Goal: Transaction & Acquisition: Purchase product/service

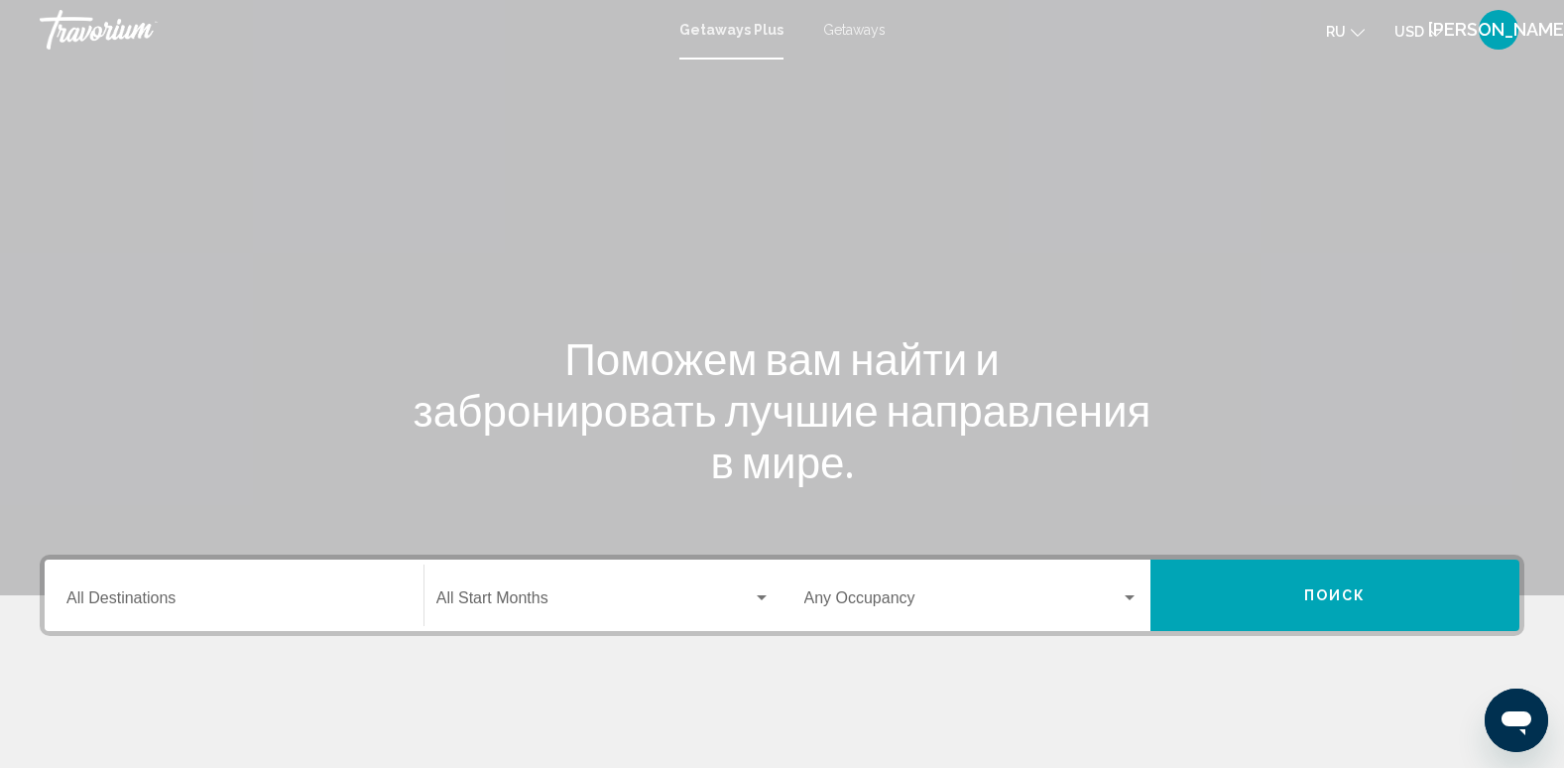
click at [115, 590] on div "Destination All Destinations" at bounding box center [233, 595] width 335 height 62
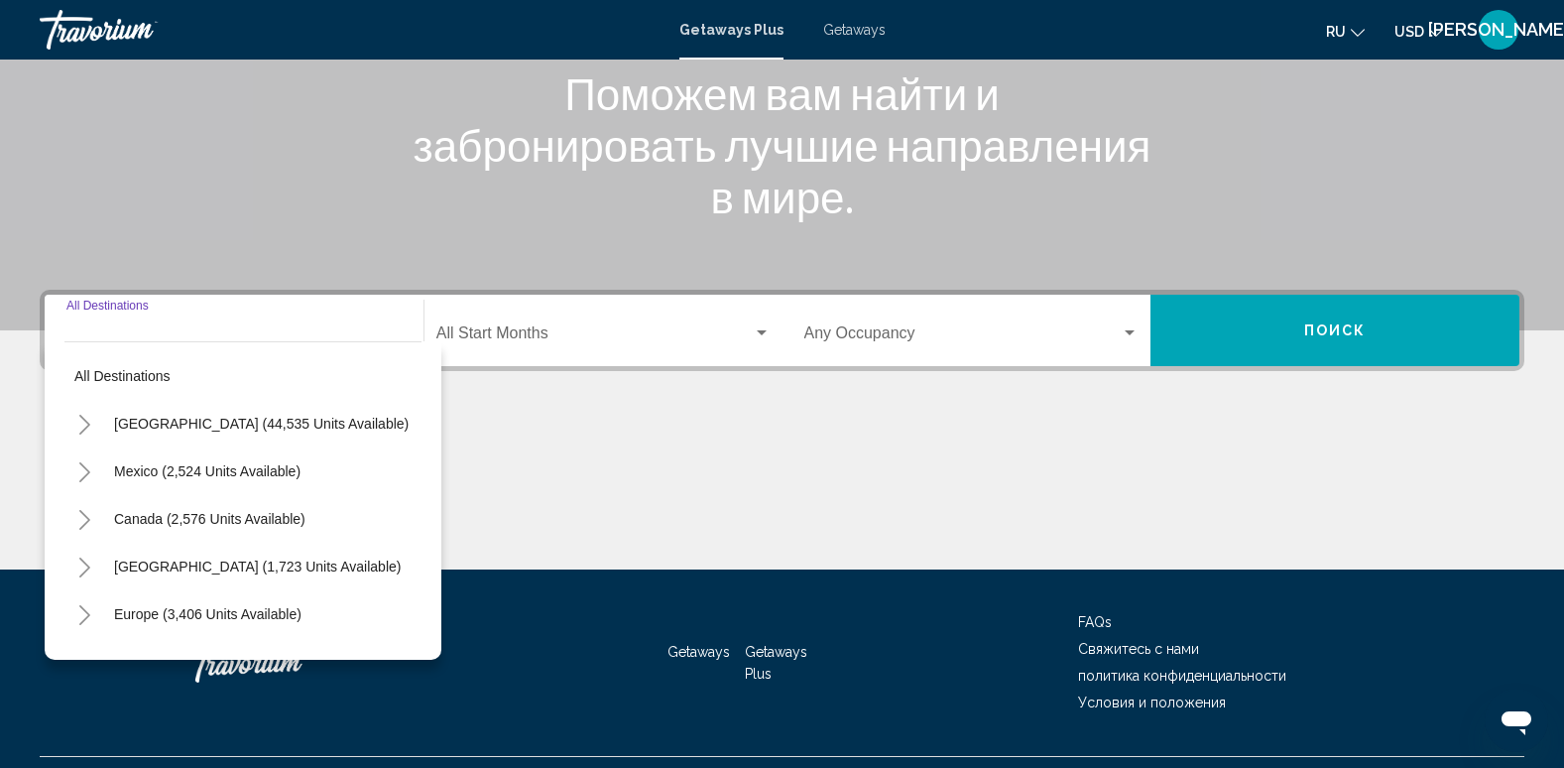
scroll to position [309, 0]
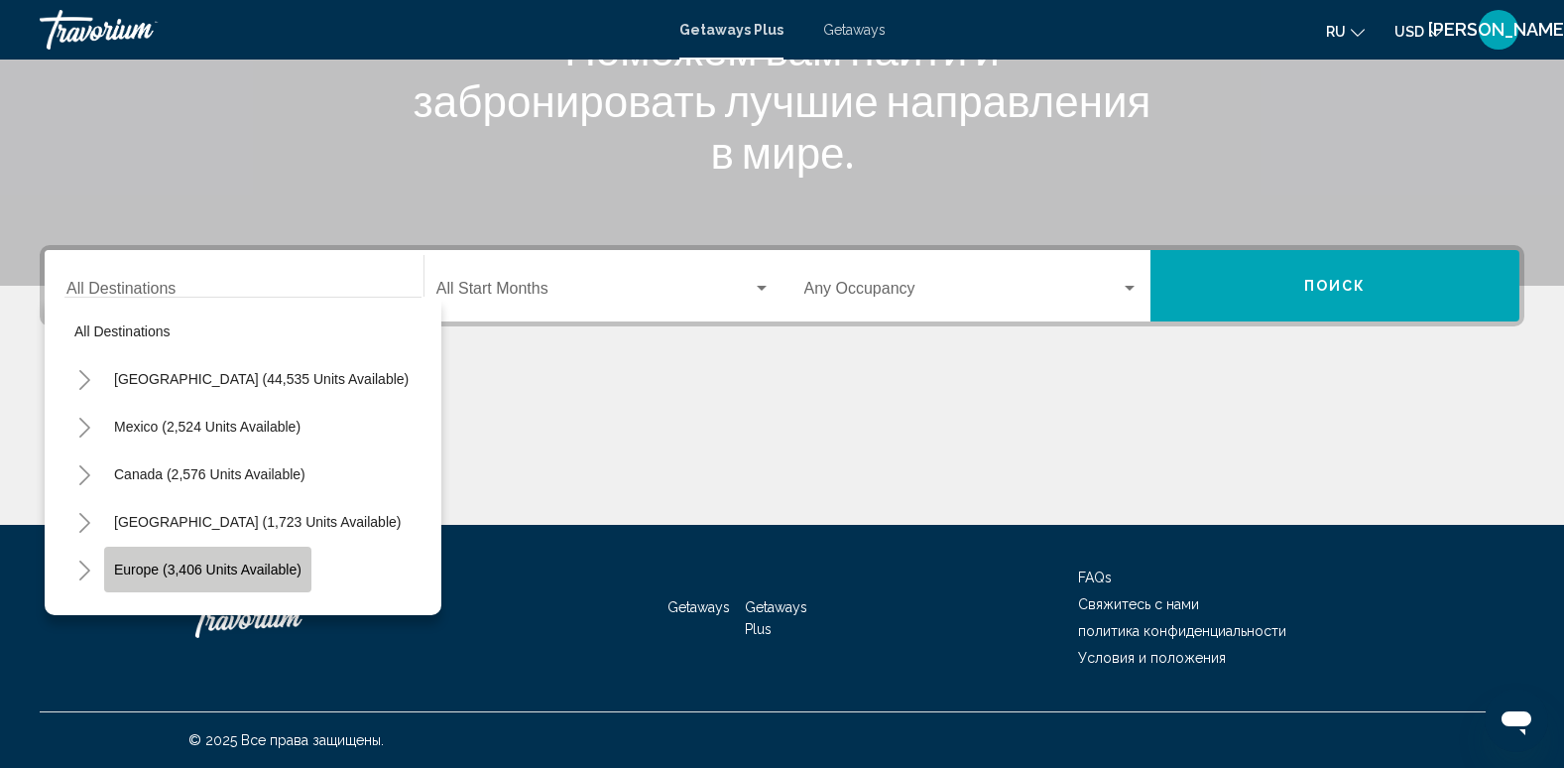
click at [217, 565] on span "Europe (3,406 units available)" at bounding box center [207, 569] width 187 height 16
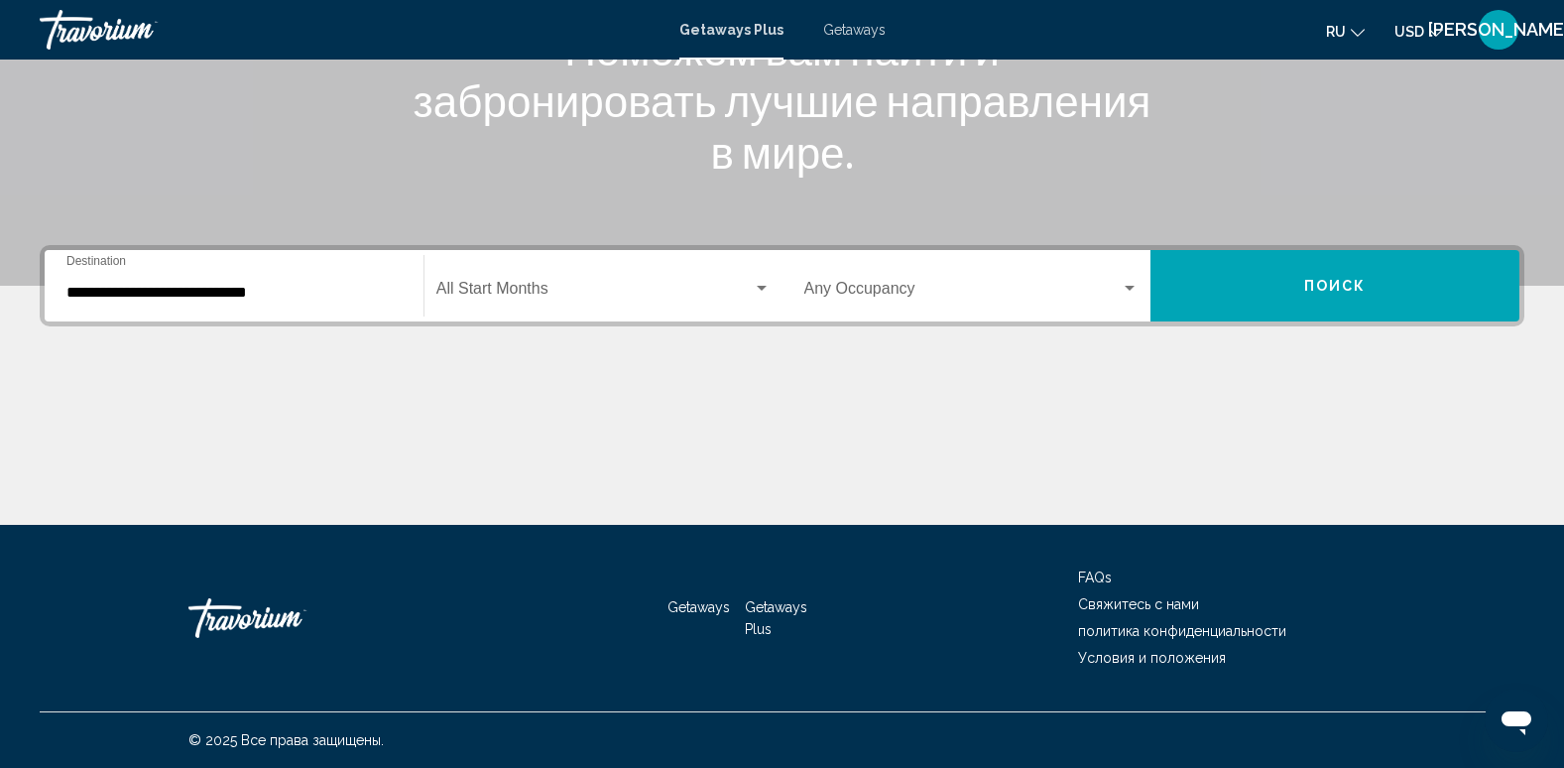
click at [228, 302] on div "**********" at bounding box center [233, 286] width 335 height 62
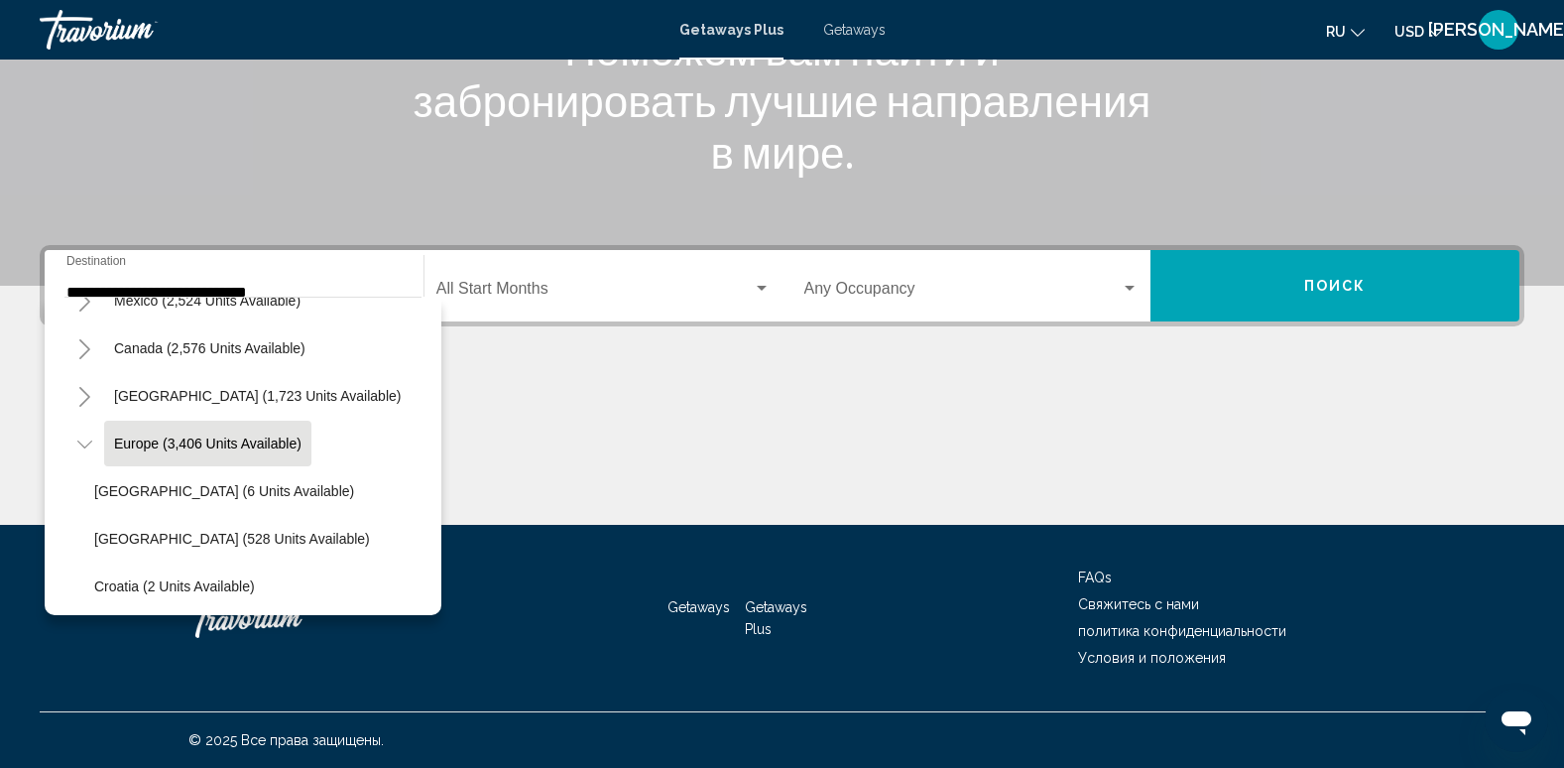
scroll to position [382, 0]
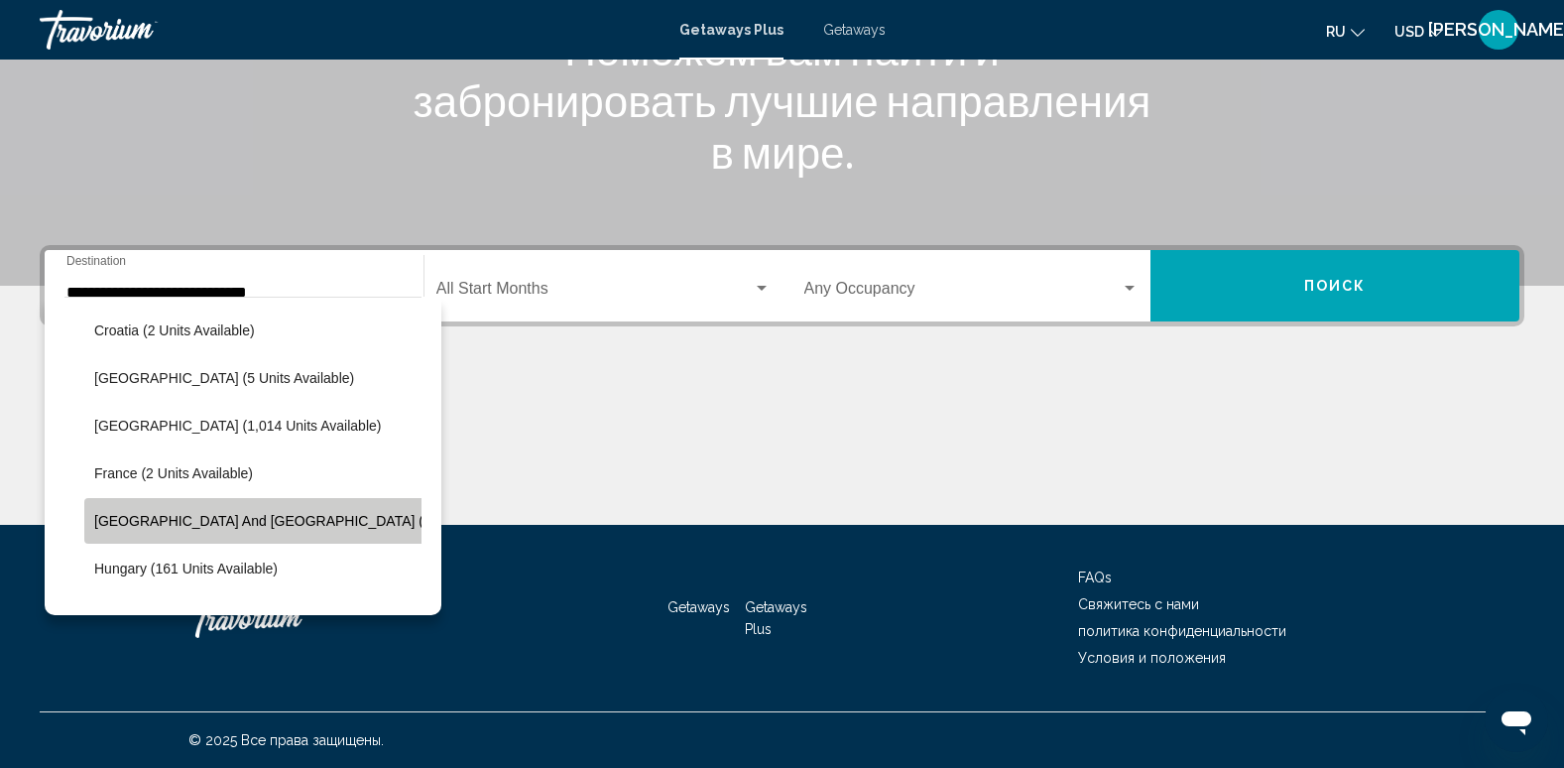
click at [262, 518] on span "Greece and Cyprus (2 units available)" at bounding box center [312, 521] width 436 height 16
type input "**********"
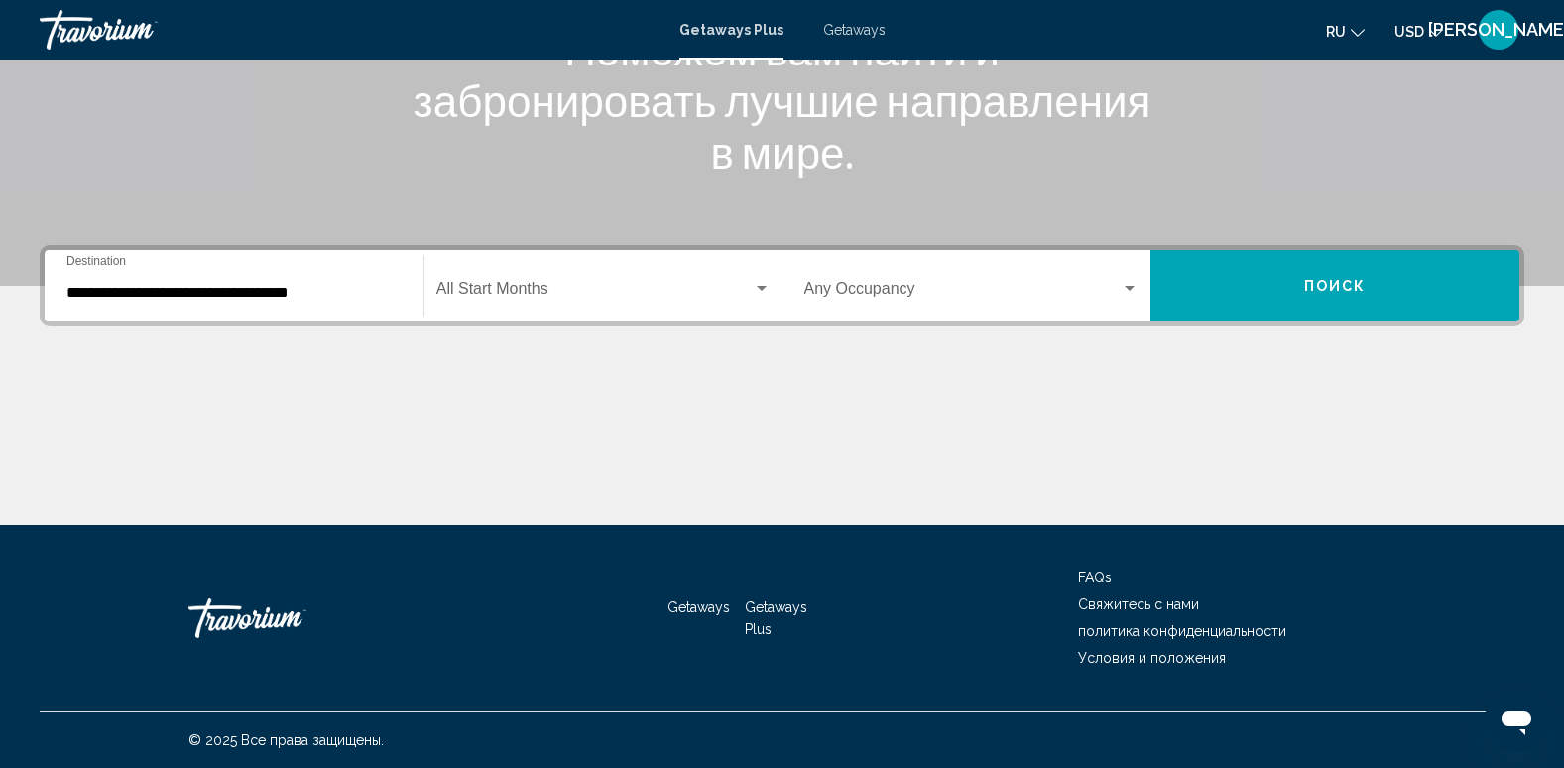
click at [213, 307] on div "**********" at bounding box center [233, 286] width 335 height 62
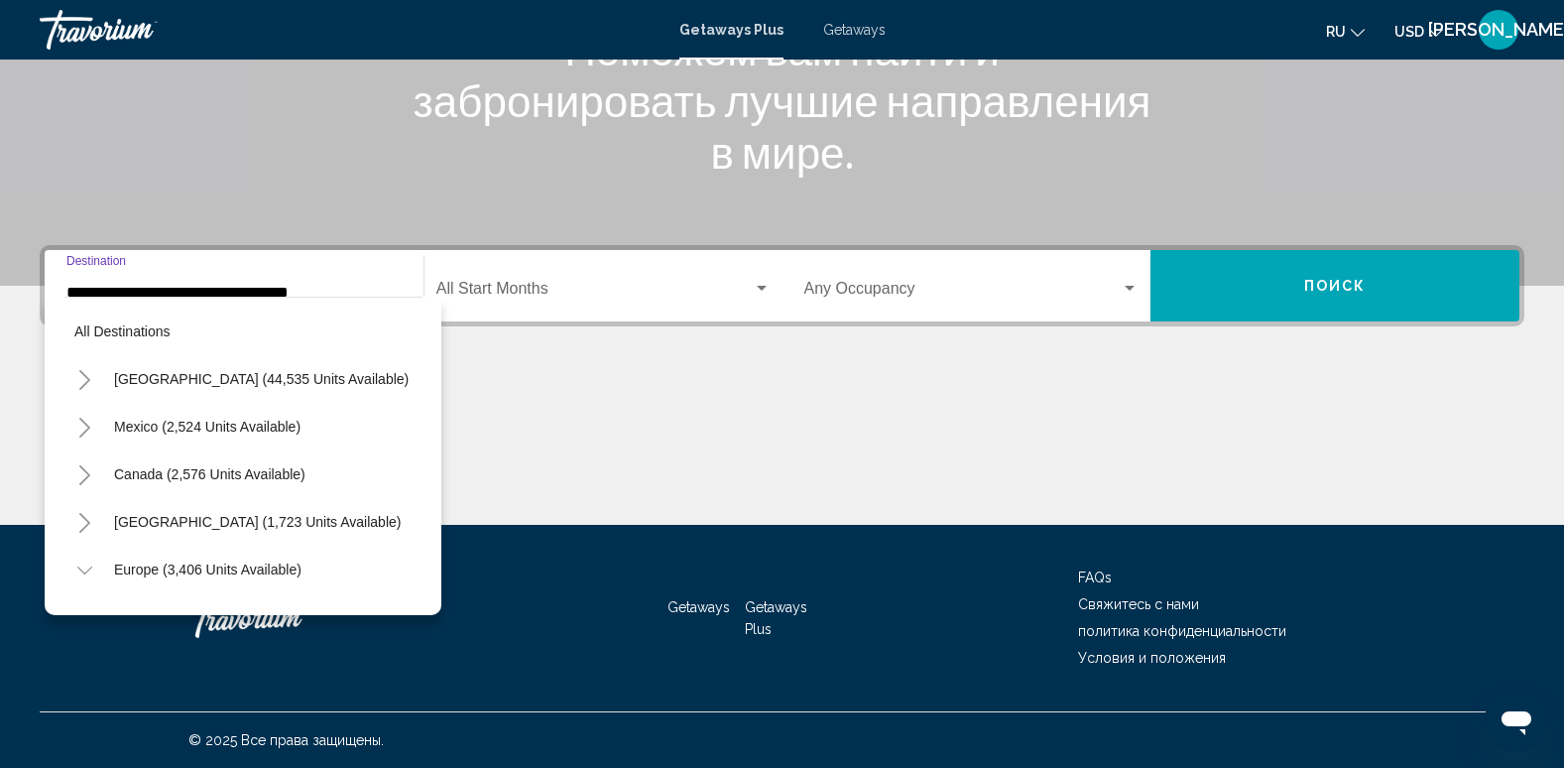
scroll to position [459, 0]
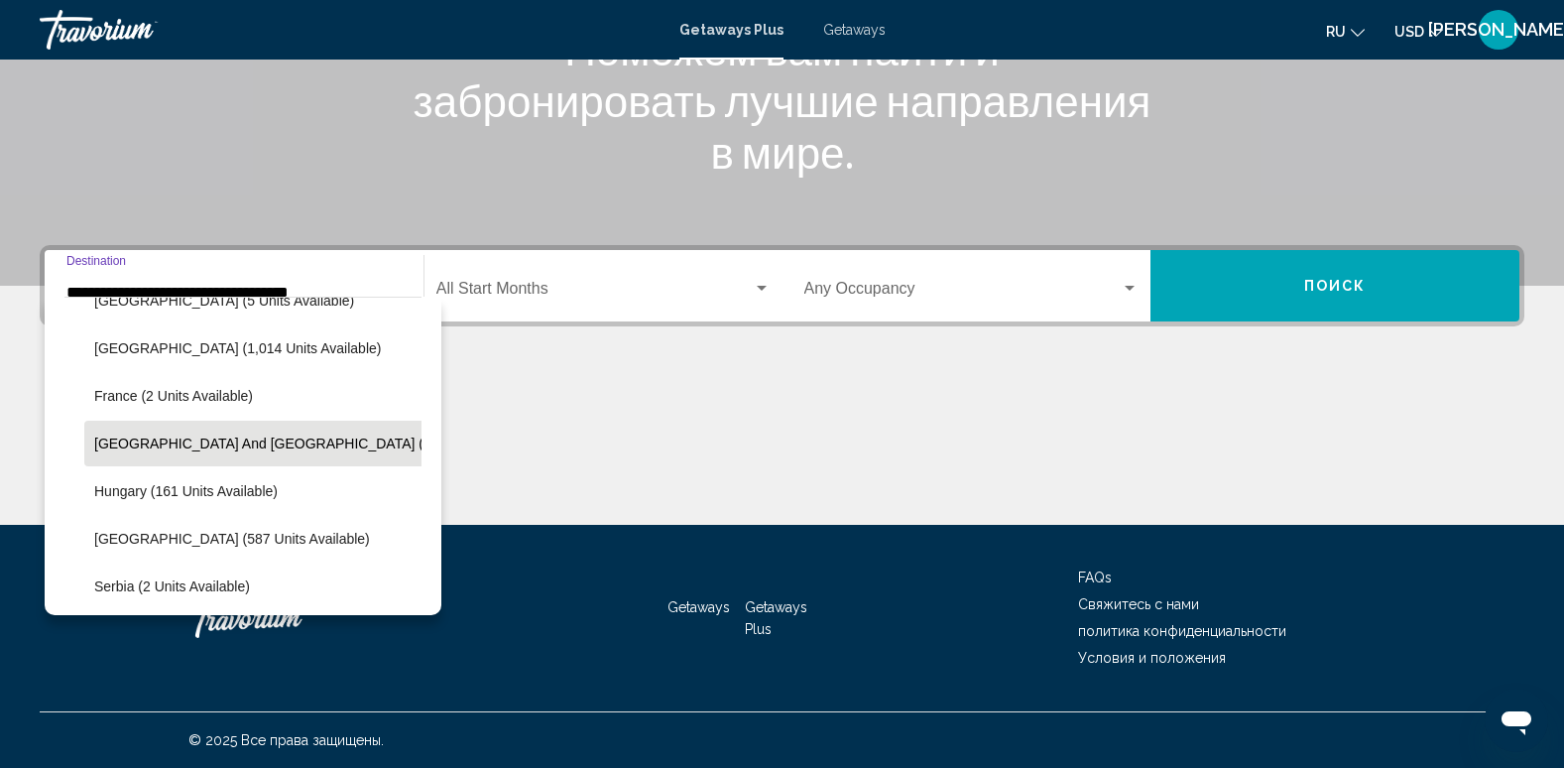
click at [200, 295] on input "**********" at bounding box center [233, 293] width 335 height 18
click at [621, 288] on span "Search widget" at bounding box center [594, 293] width 316 height 18
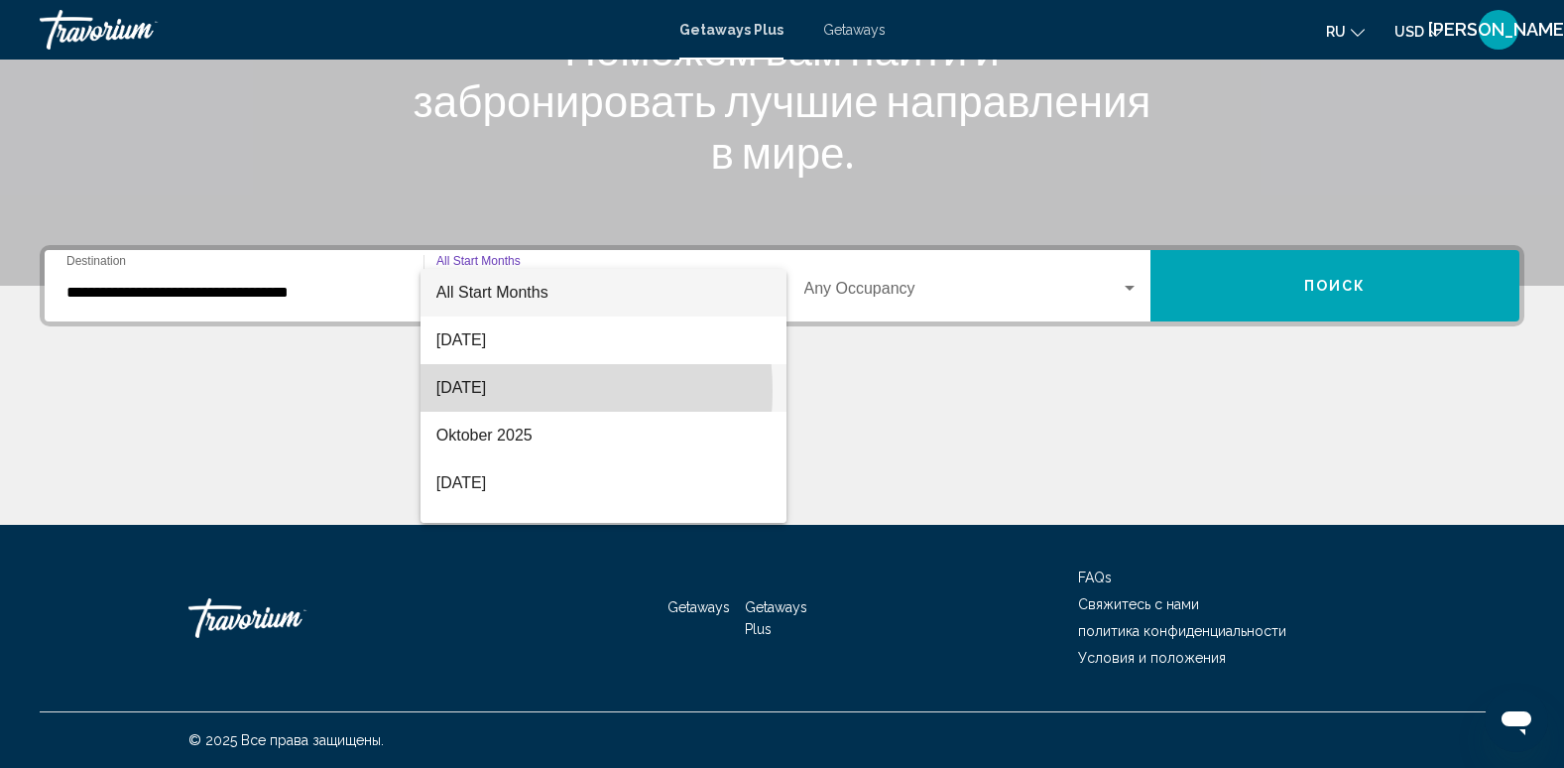
click at [487, 391] on span "September 2025" at bounding box center [603, 388] width 334 height 48
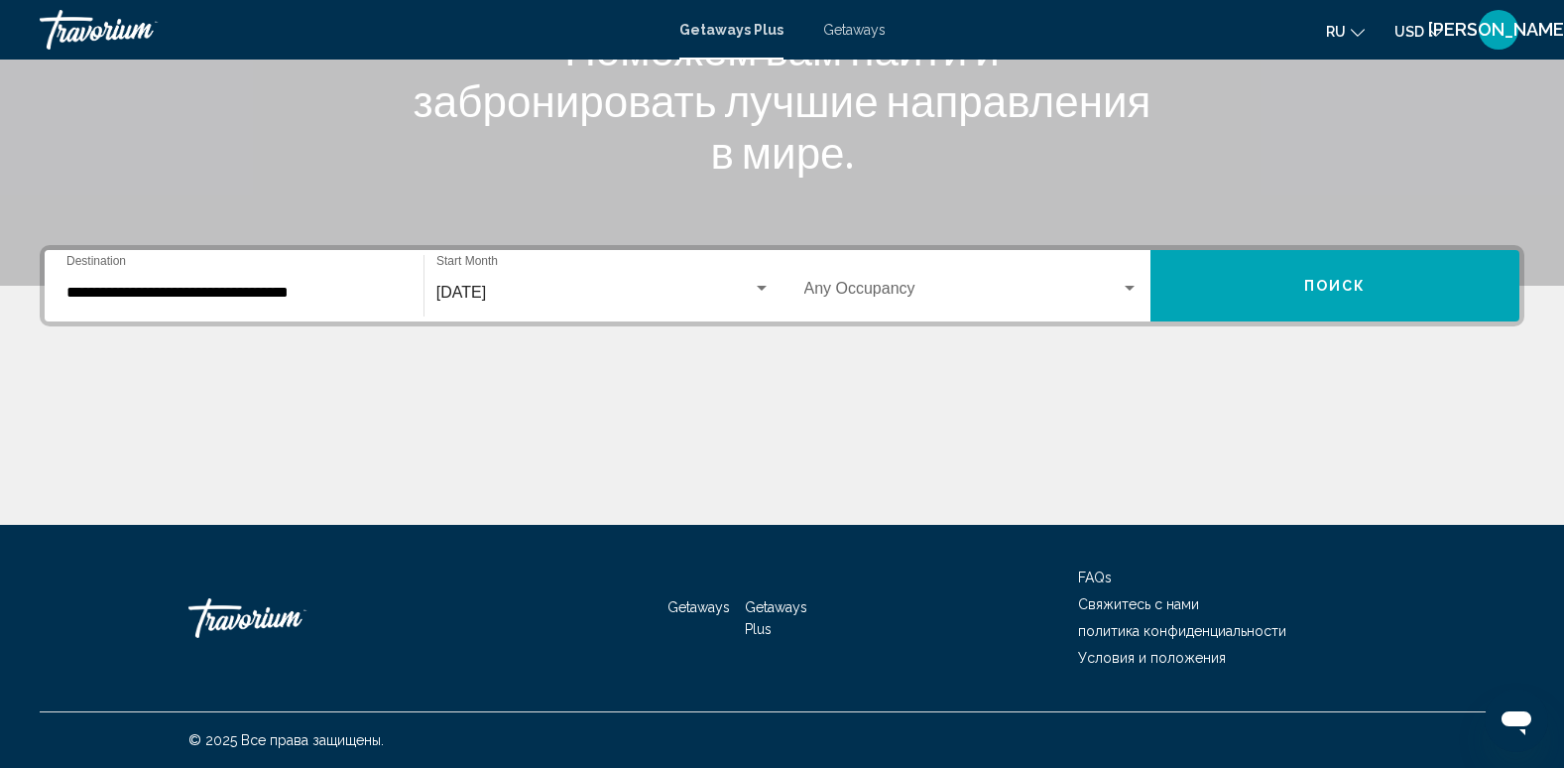
click at [911, 304] on div "Occupancy Any Occupancy" at bounding box center [971, 286] width 335 height 62
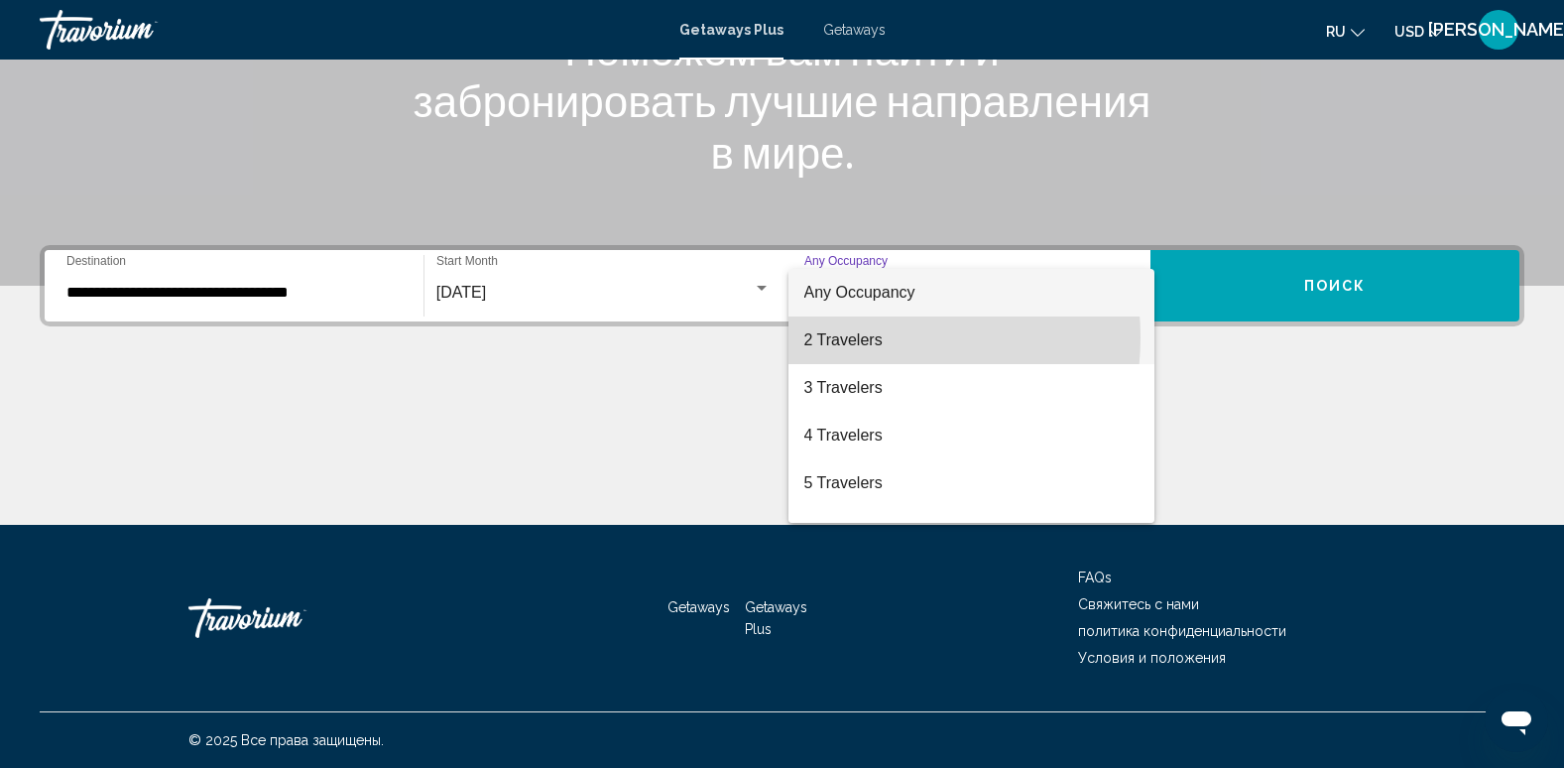
click at [851, 337] on span "2 Travelers" at bounding box center [971, 340] width 335 height 48
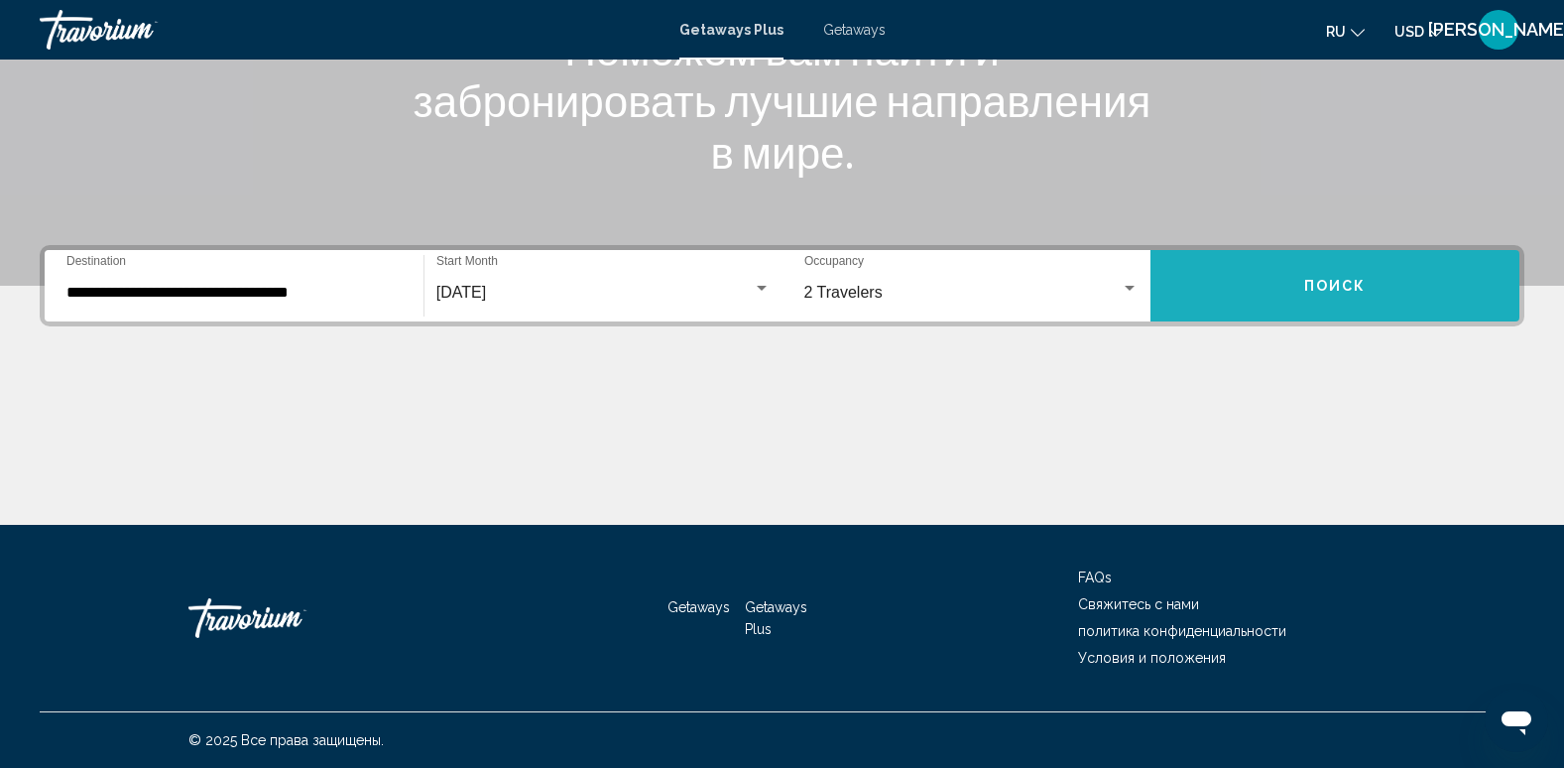
click at [1321, 306] on button "Поиск" at bounding box center [1335, 285] width 369 height 71
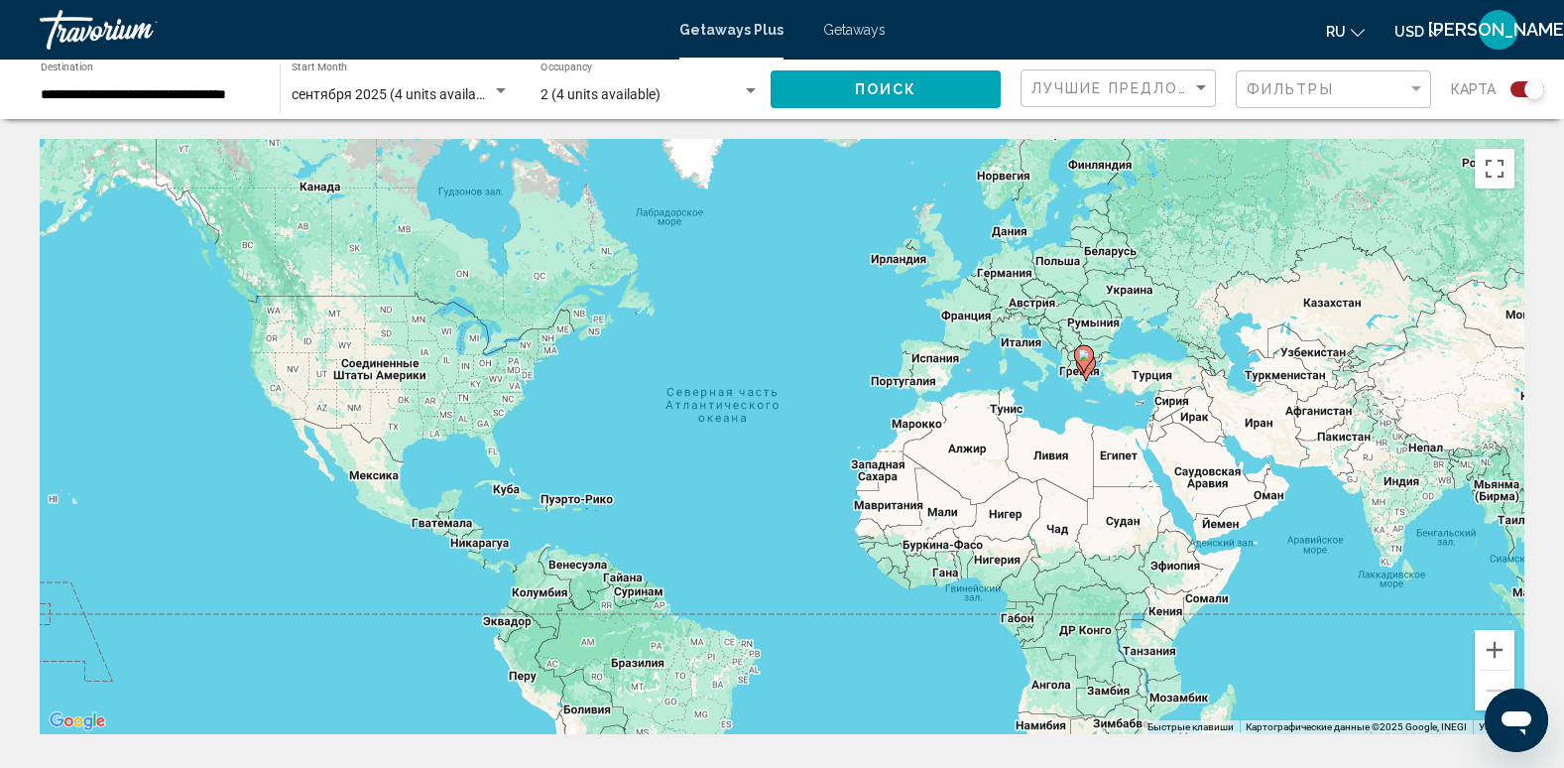
click at [1525, 89] on div "Search widget" at bounding box center [1534, 89] width 20 height 20
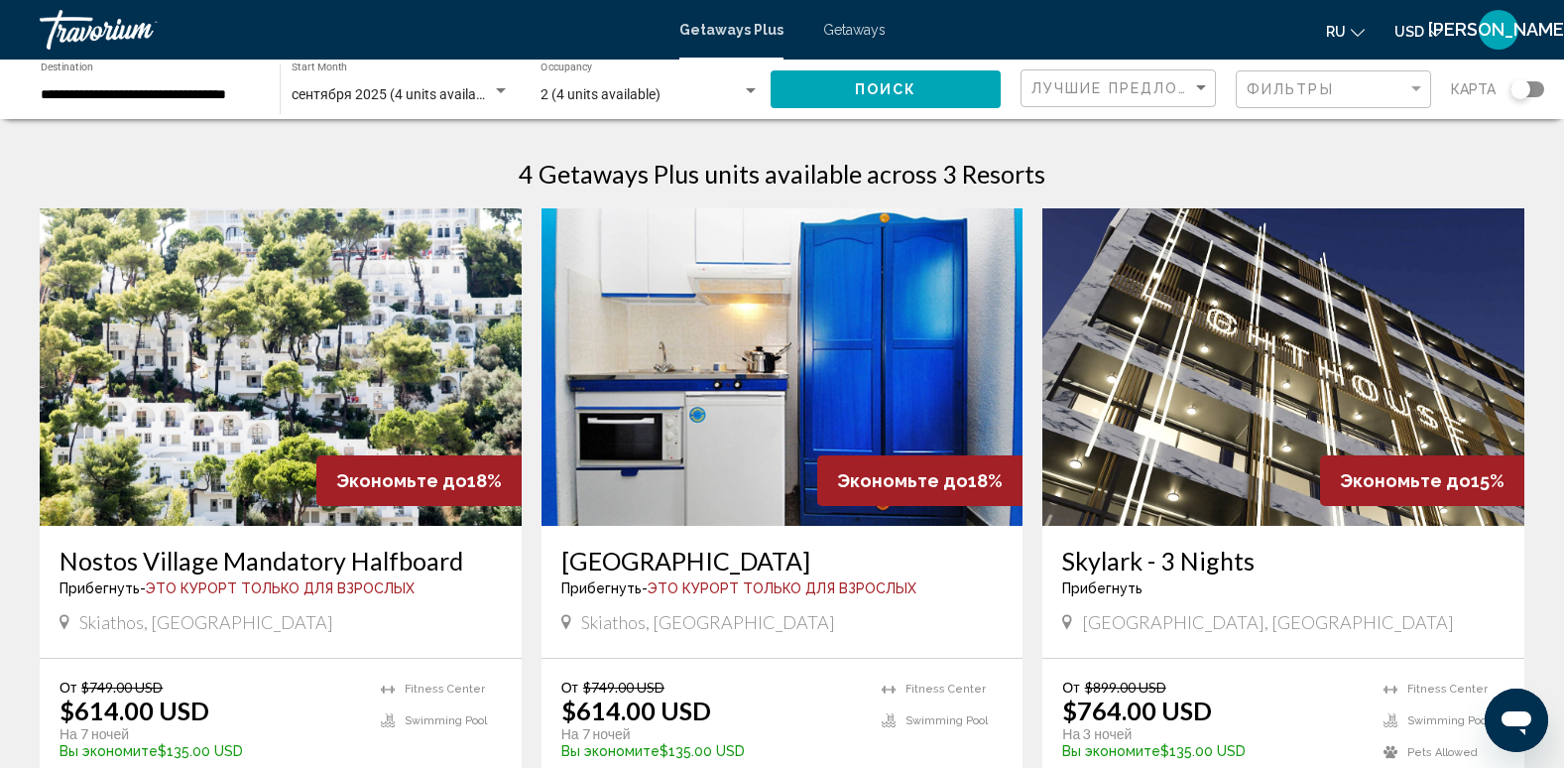
click at [834, 30] on span "Getaways" at bounding box center [854, 30] width 62 height 16
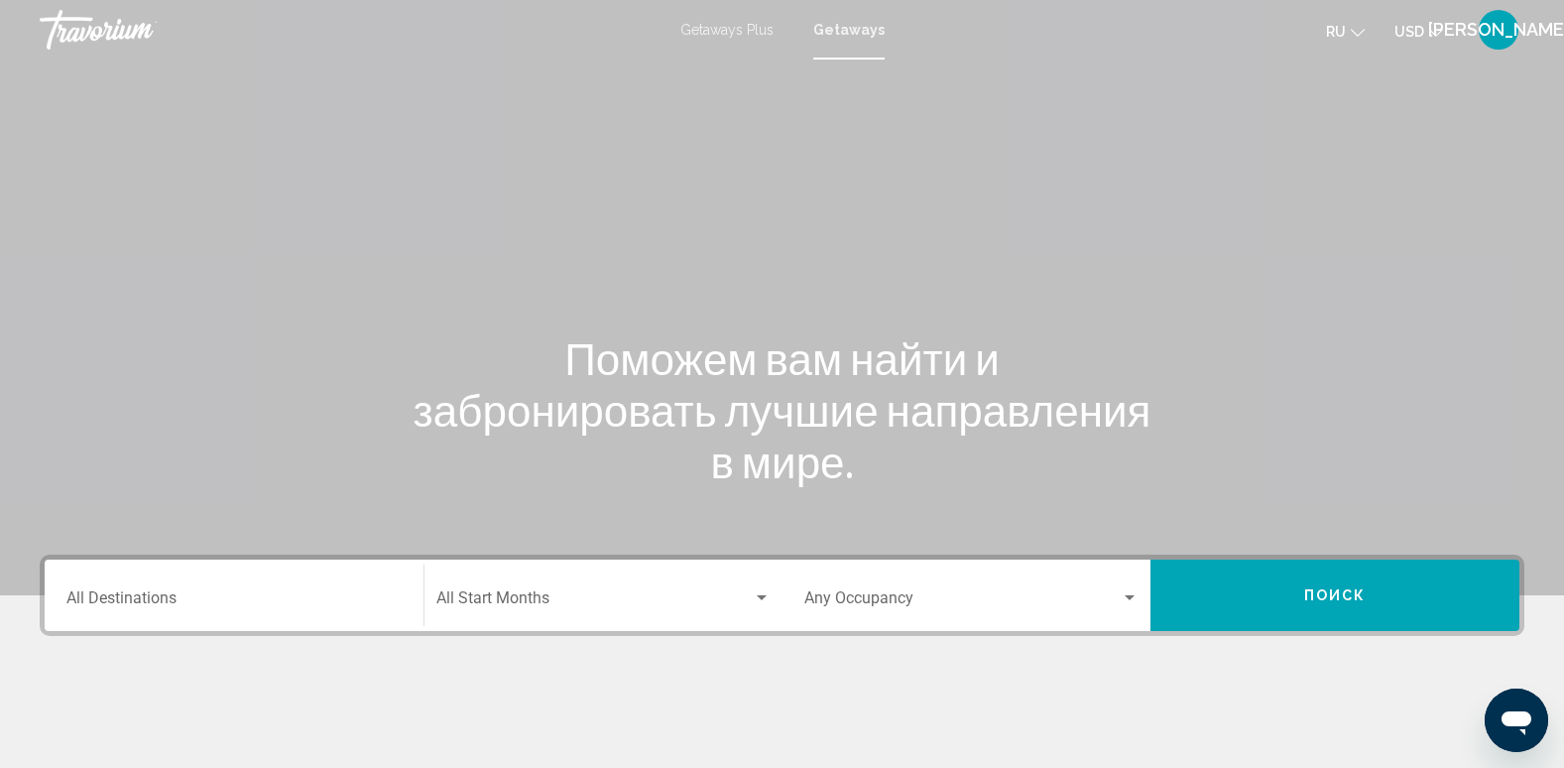
click at [731, 34] on span "Getaways Plus" at bounding box center [726, 30] width 93 height 16
click at [861, 27] on span "Getaways" at bounding box center [854, 30] width 62 height 16
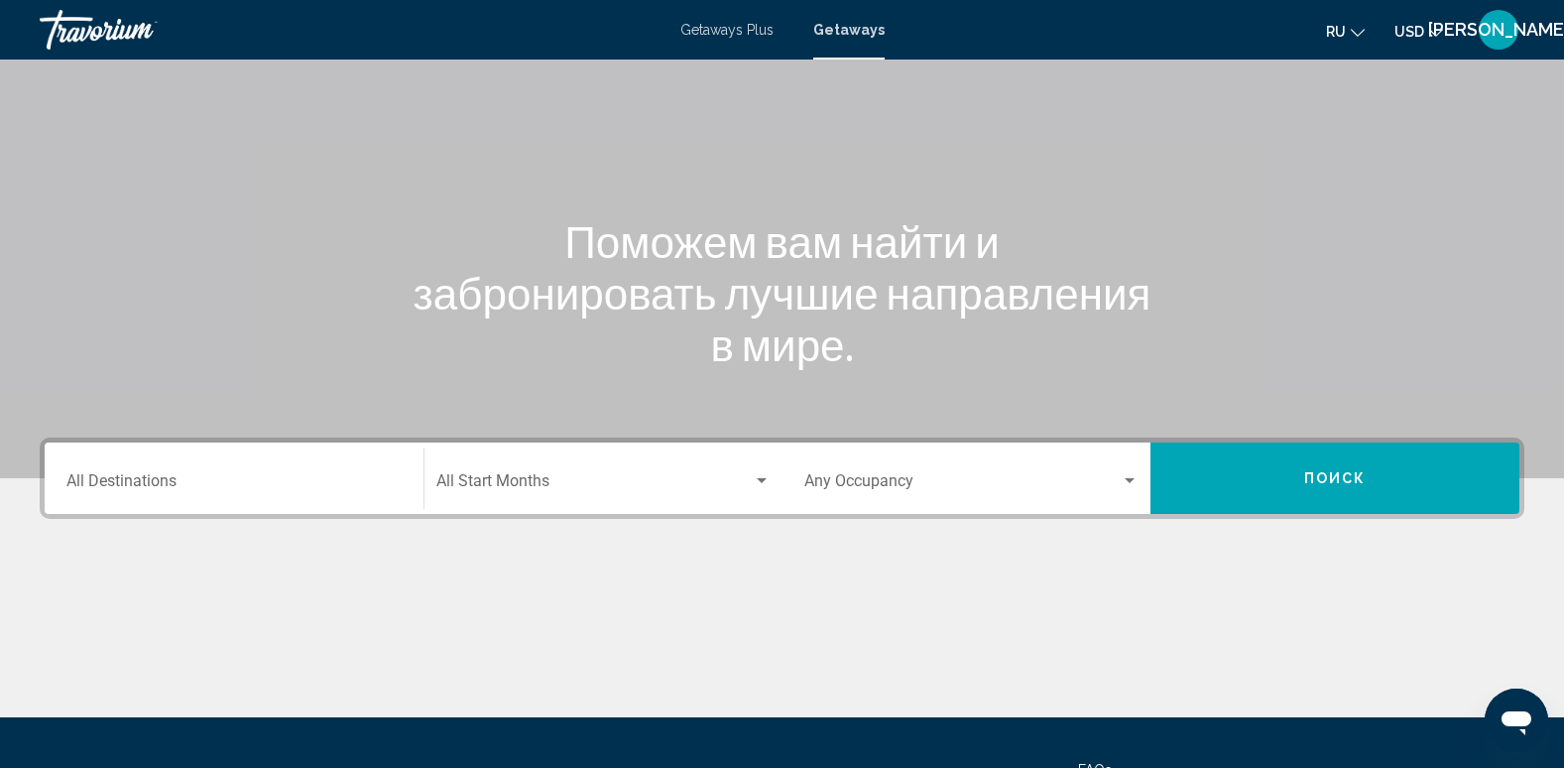
scroll to position [119, 0]
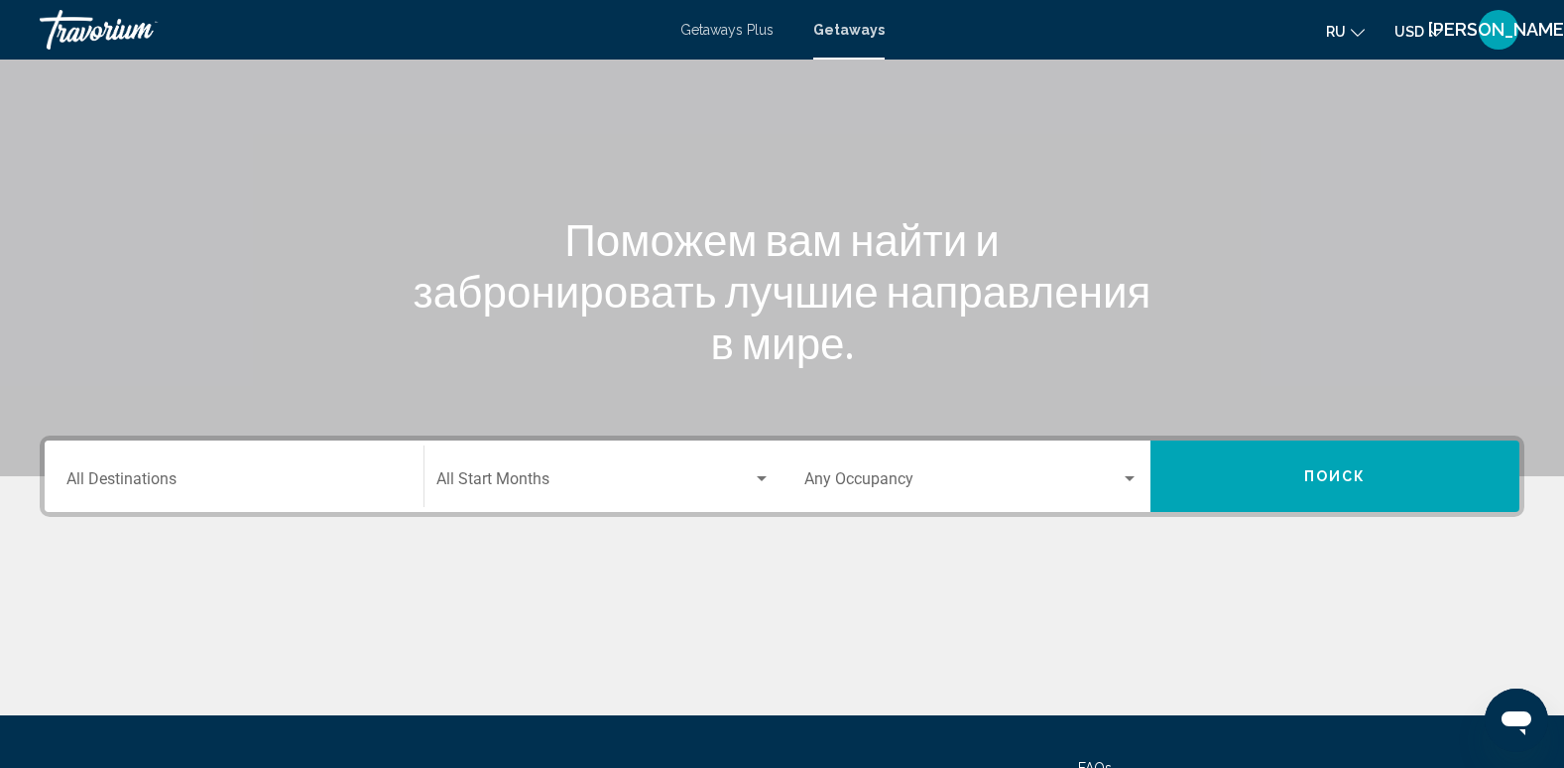
click at [137, 470] on div "Destination All Destinations" at bounding box center [233, 476] width 335 height 62
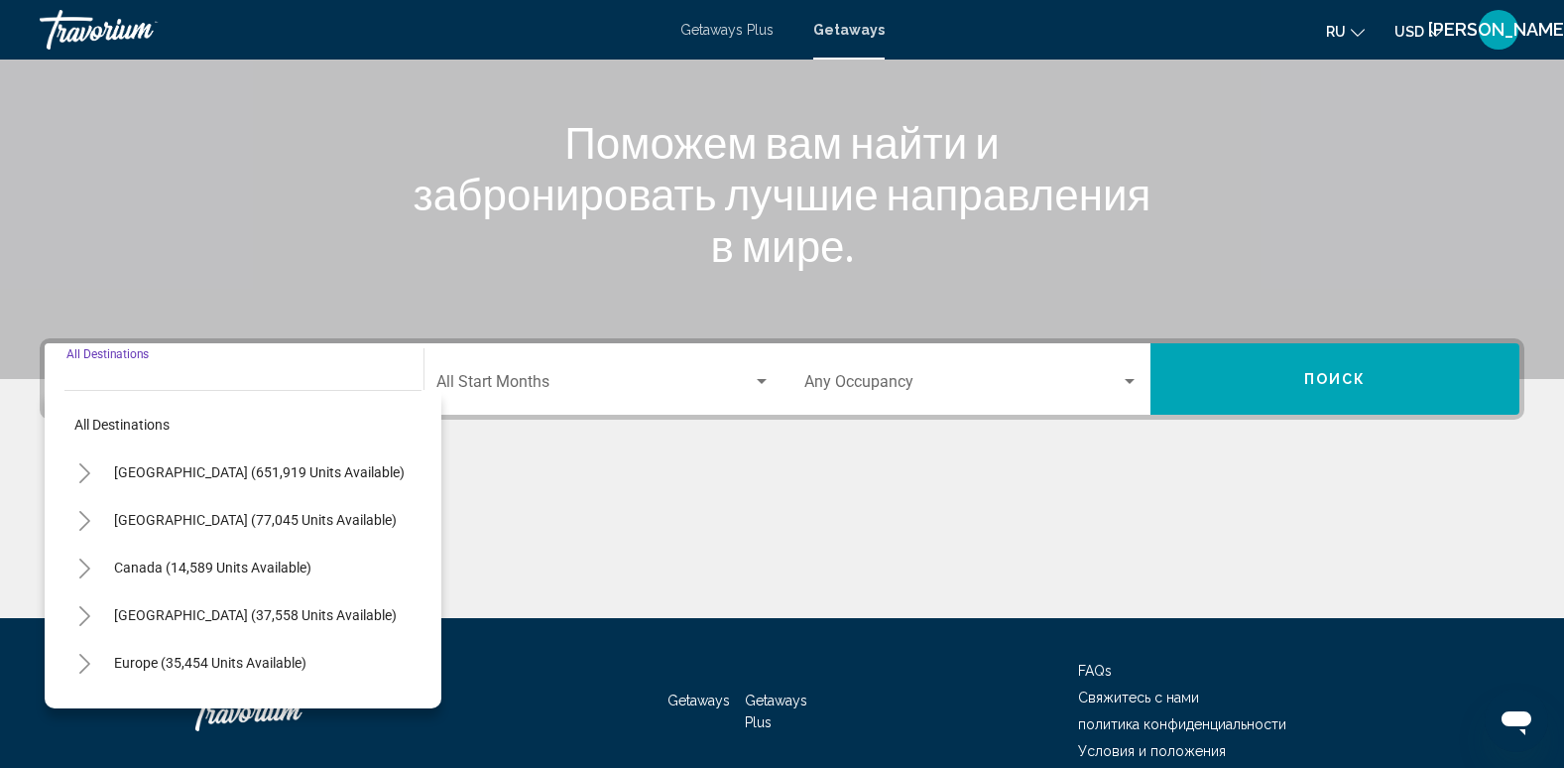
scroll to position [309, 0]
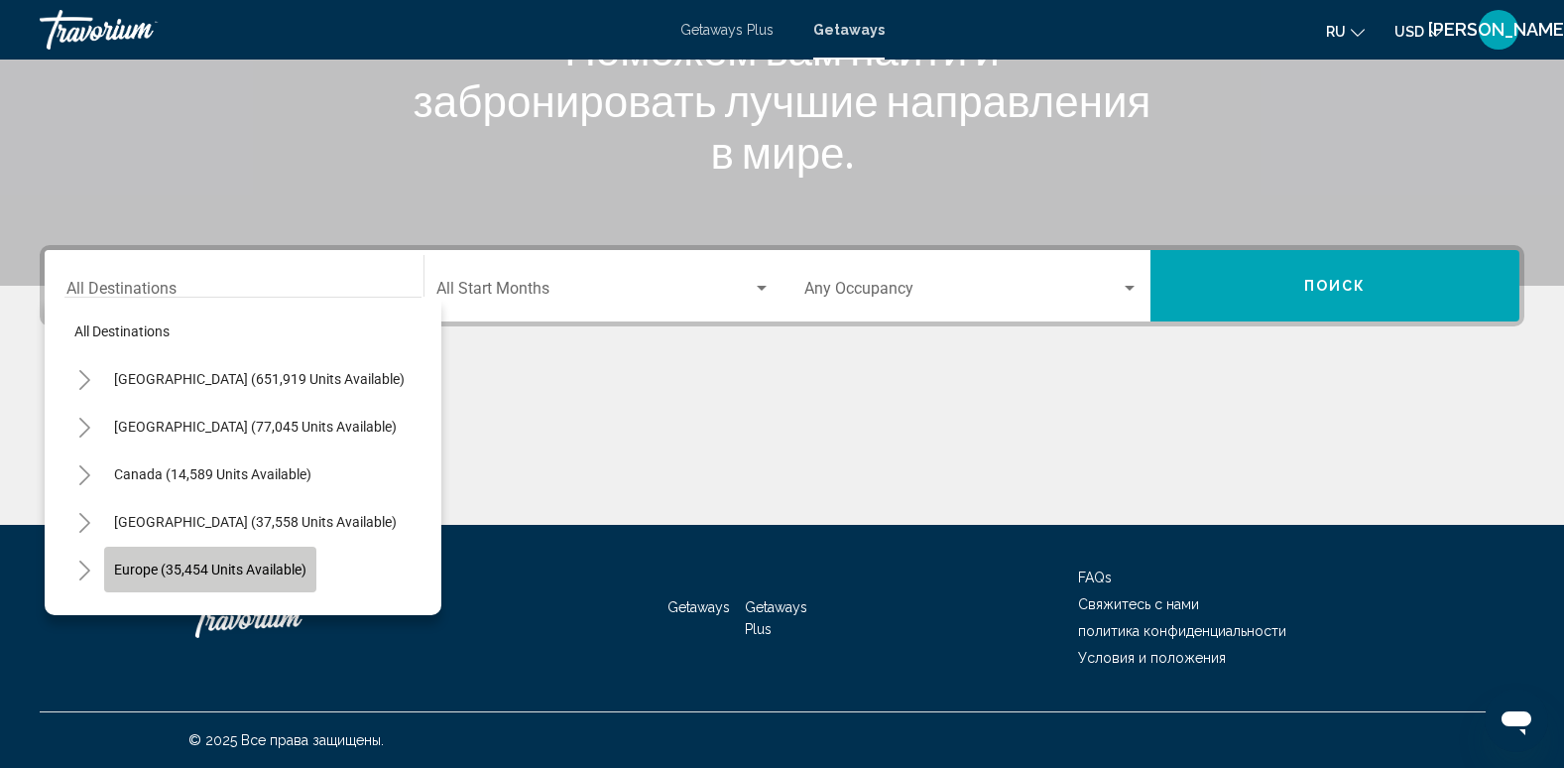
click at [237, 559] on button "Europe (35,454 units available)" at bounding box center [210, 570] width 212 height 46
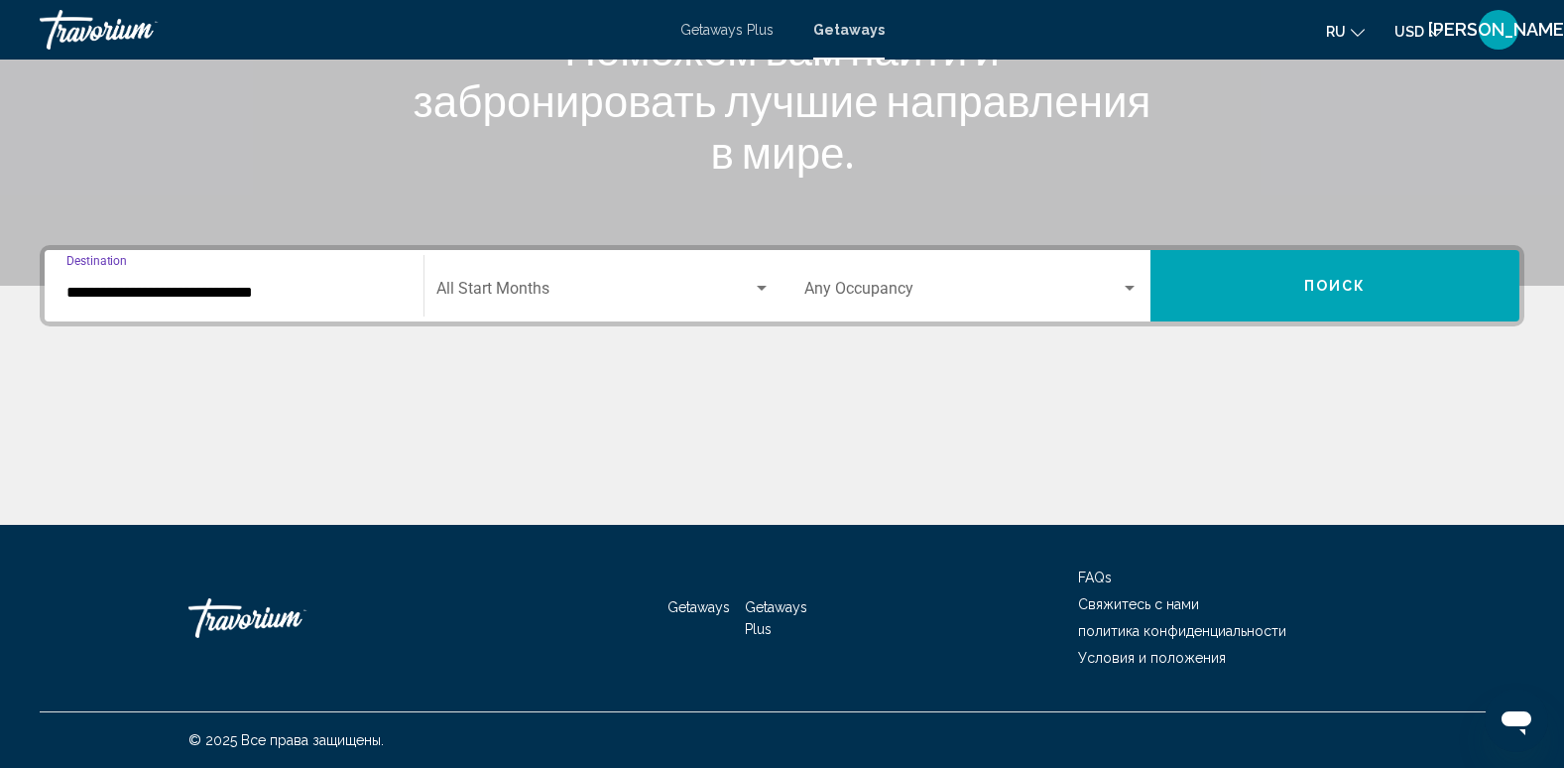
click at [241, 285] on input "**********" at bounding box center [233, 293] width 335 height 18
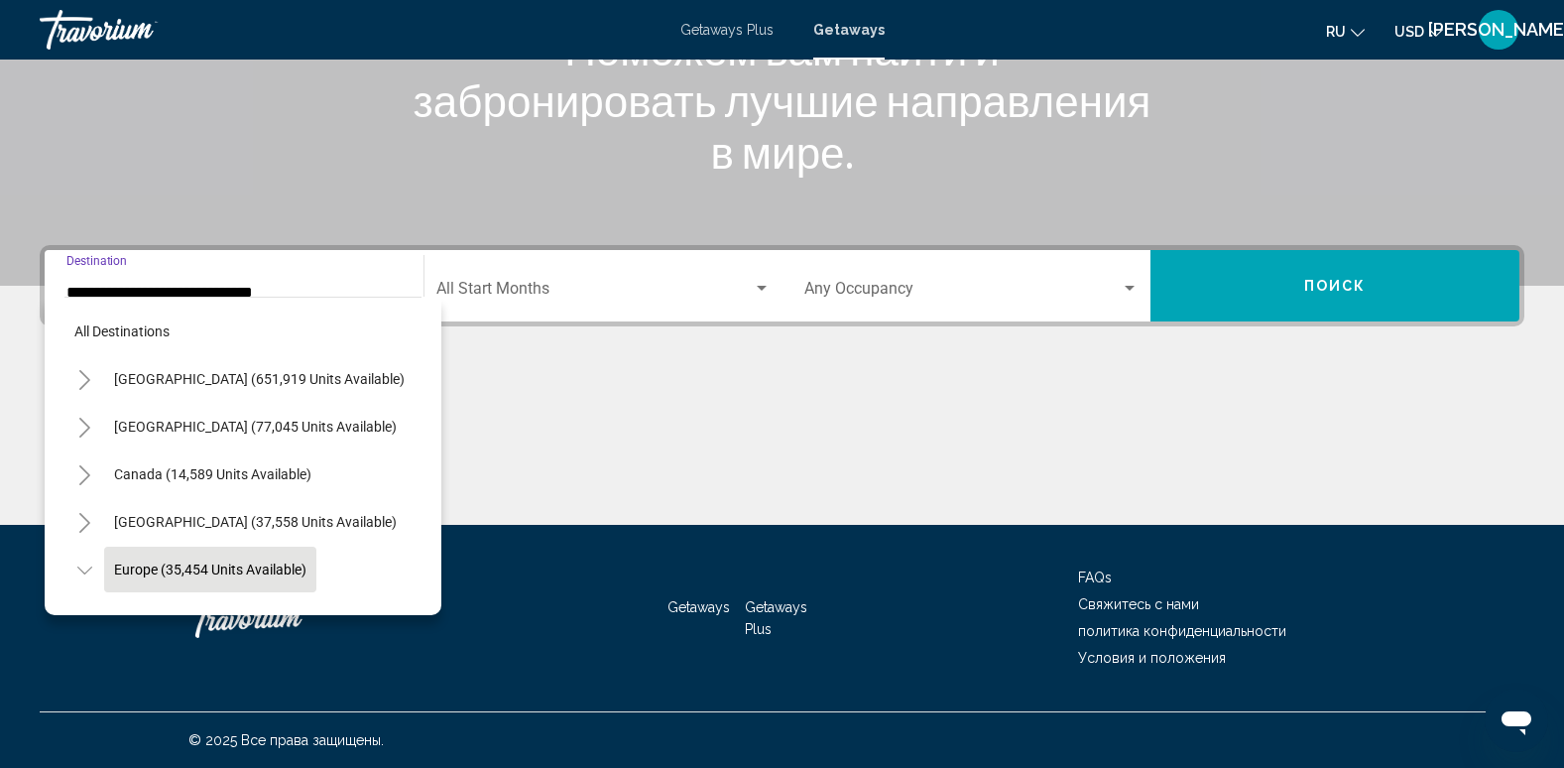
scroll to position [126, 0]
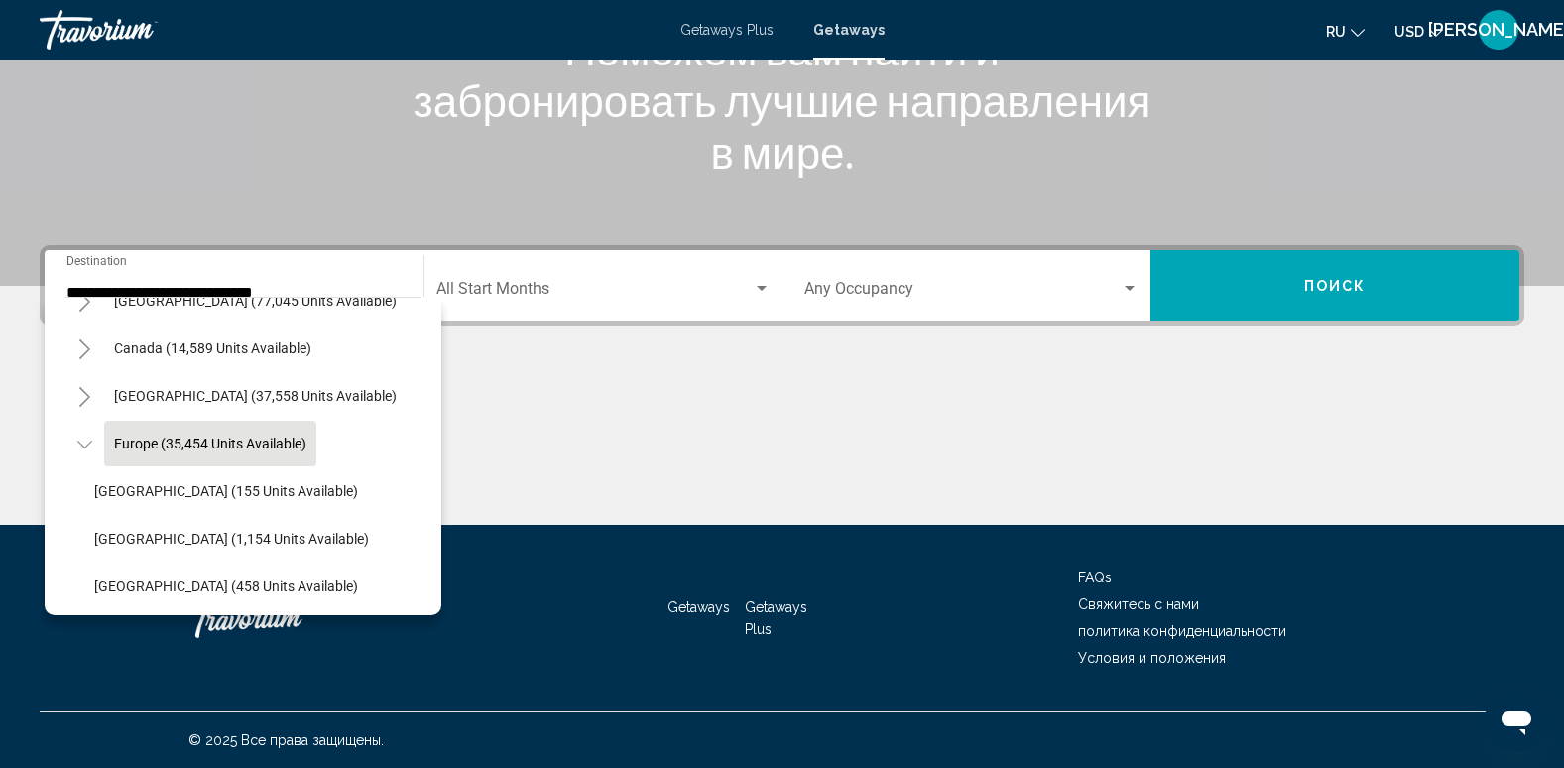
click at [280, 279] on div "**********" at bounding box center [233, 286] width 335 height 62
click at [428, 426] on div "All destinations United States (651,919 units available) Mexico (77,045 units a…" at bounding box center [243, 456] width 397 height 318
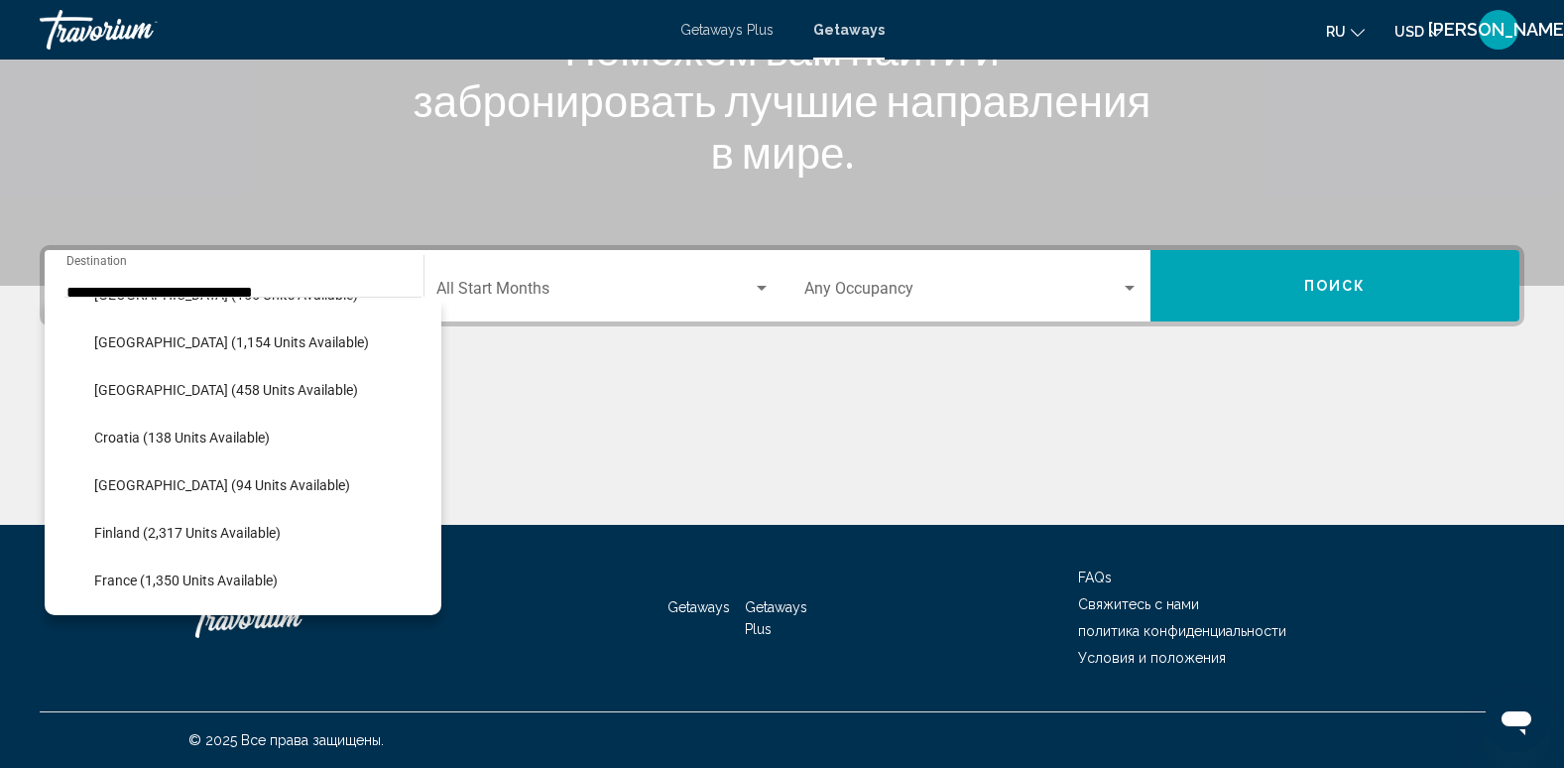
scroll to position [382, 0]
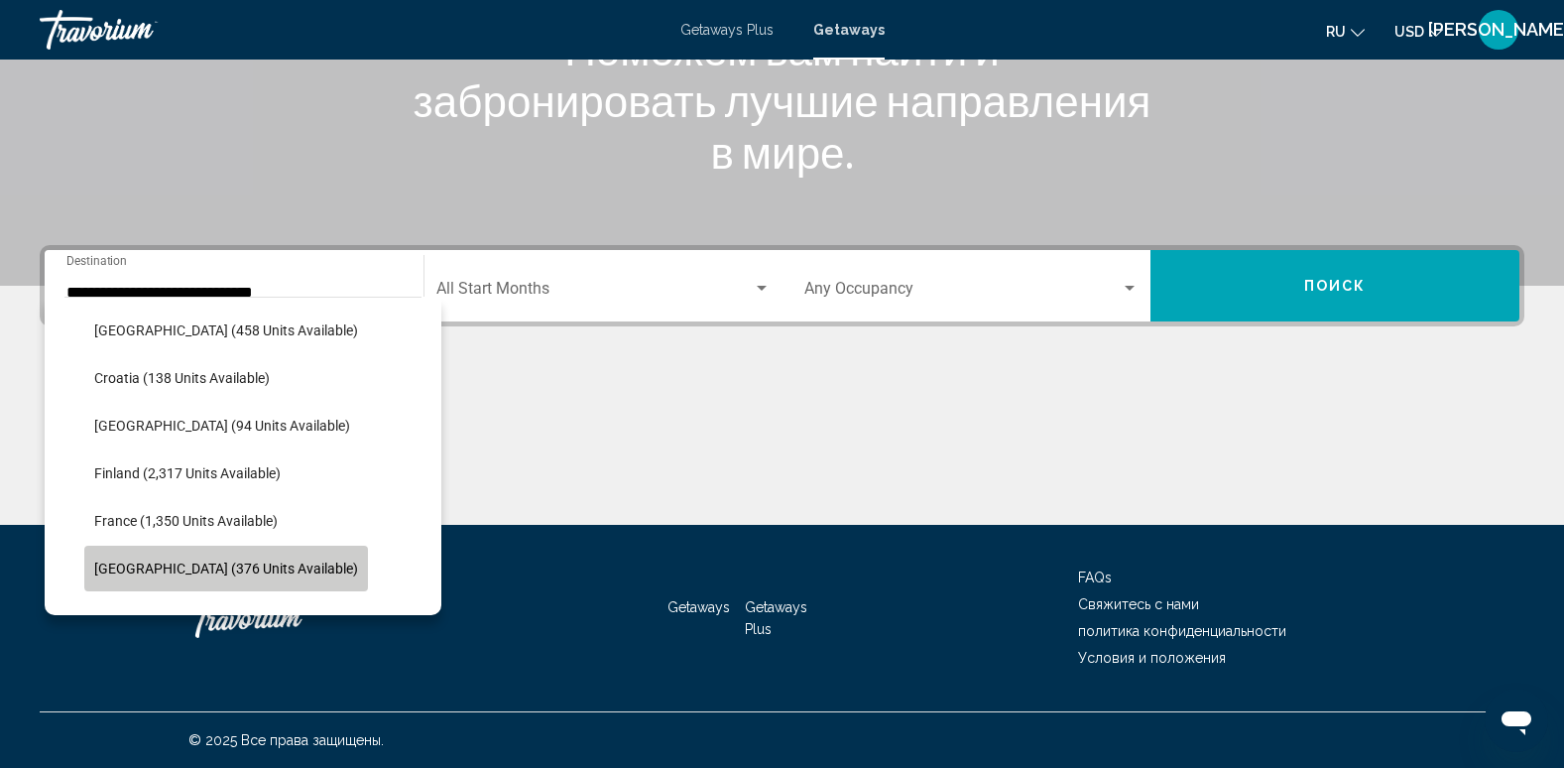
click at [257, 562] on span "Germany (376 units available)" at bounding box center [226, 568] width 264 height 16
type input "**********"
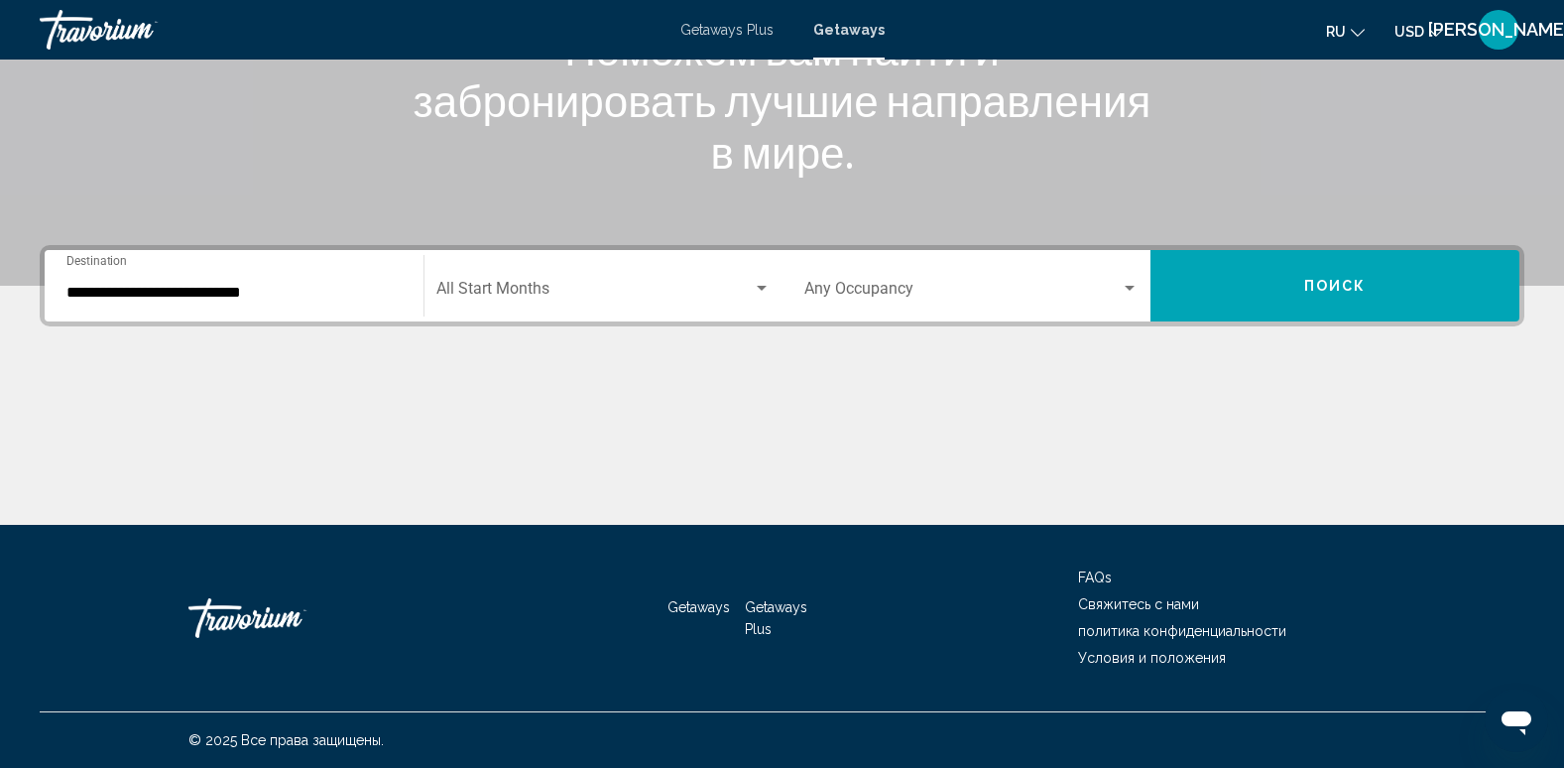
click at [571, 274] on div "Start Month All Start Months" at bounding box center [603, 286] width 334 height 62
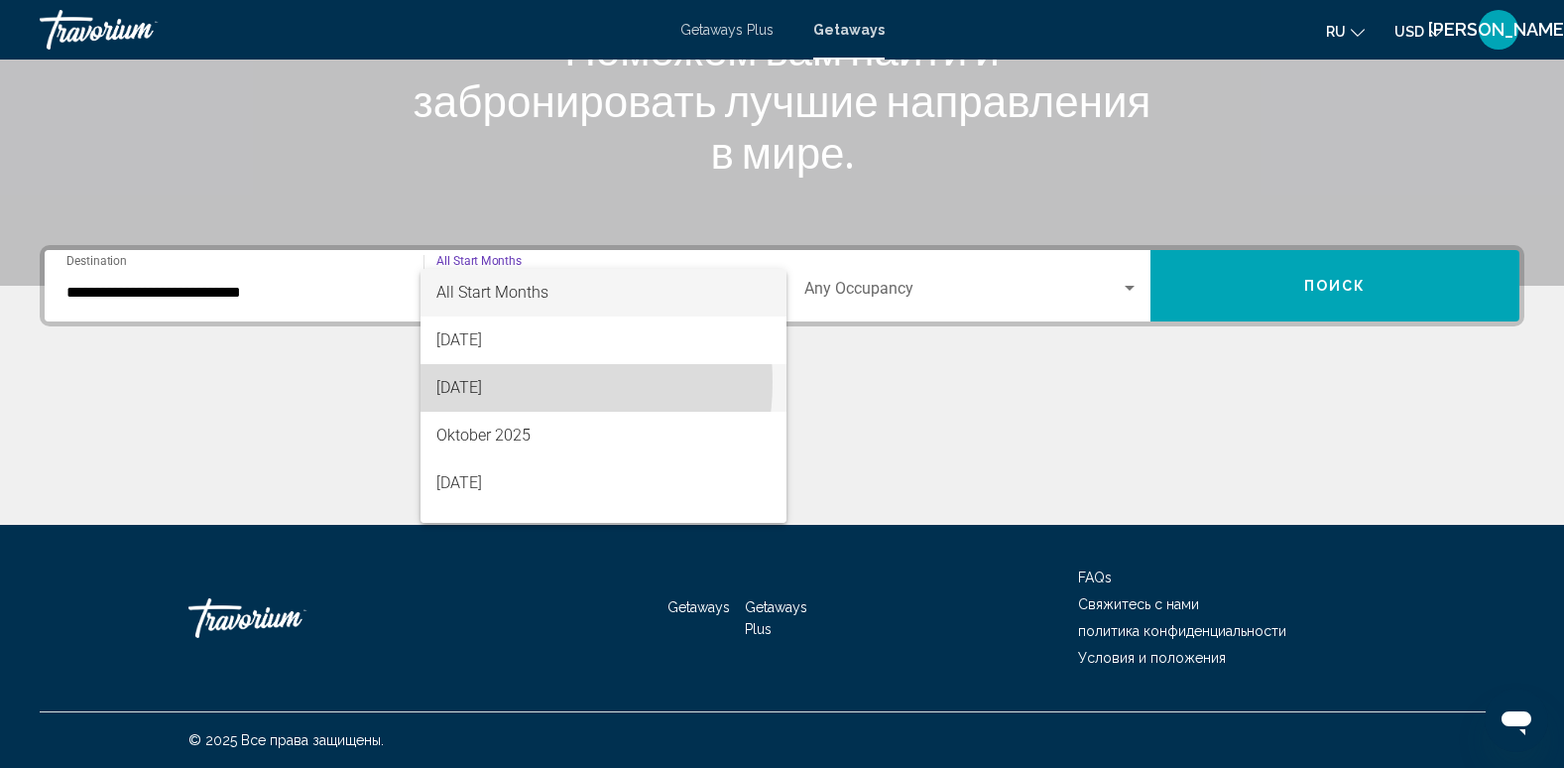
click at [505, 382] on span "September 2025" at bounding box center [603, 388] width 334 height 48
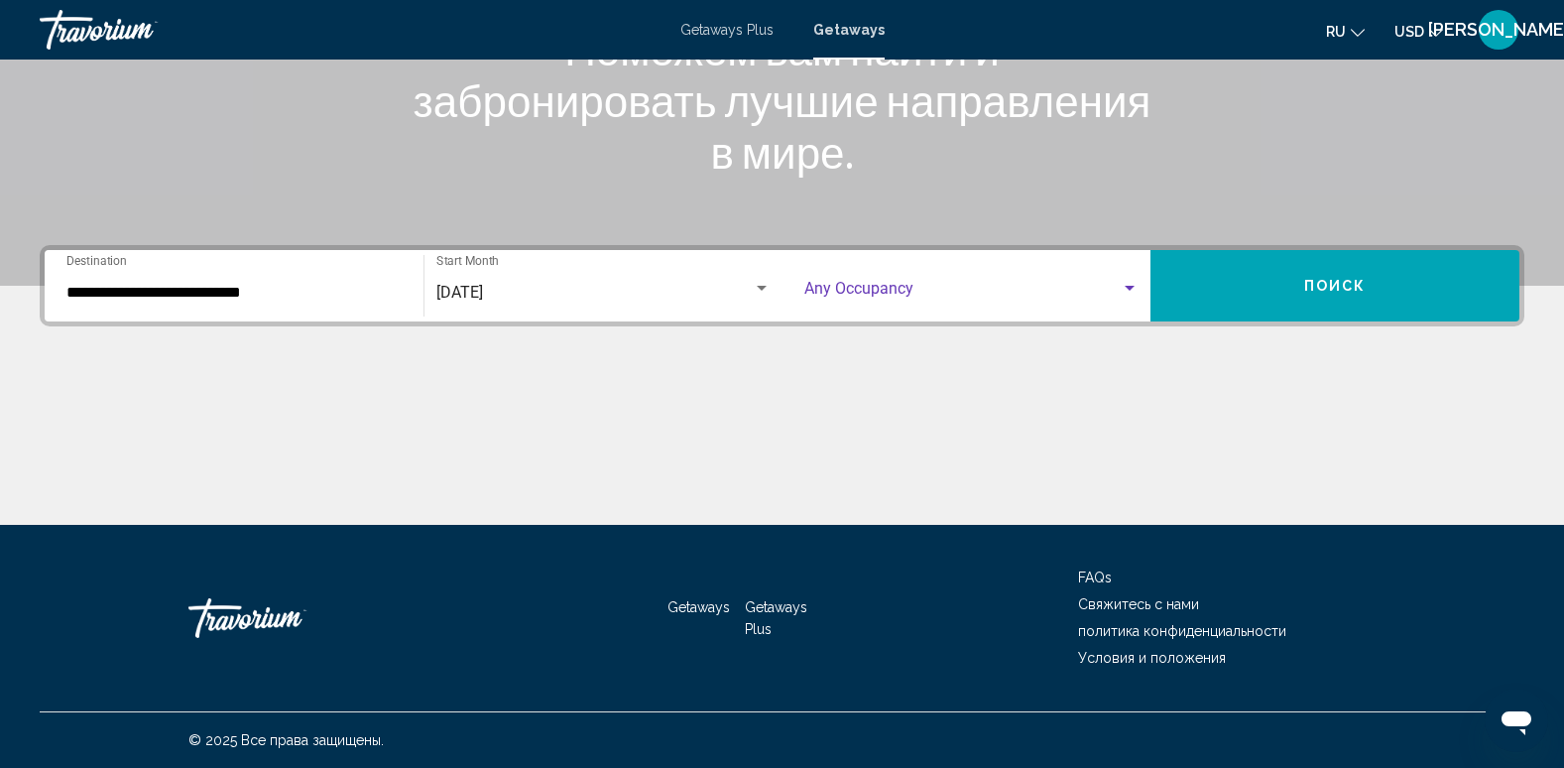
click at [935, 284] on span "Search widget" at bounding box center [962, 293] width 317 height 18
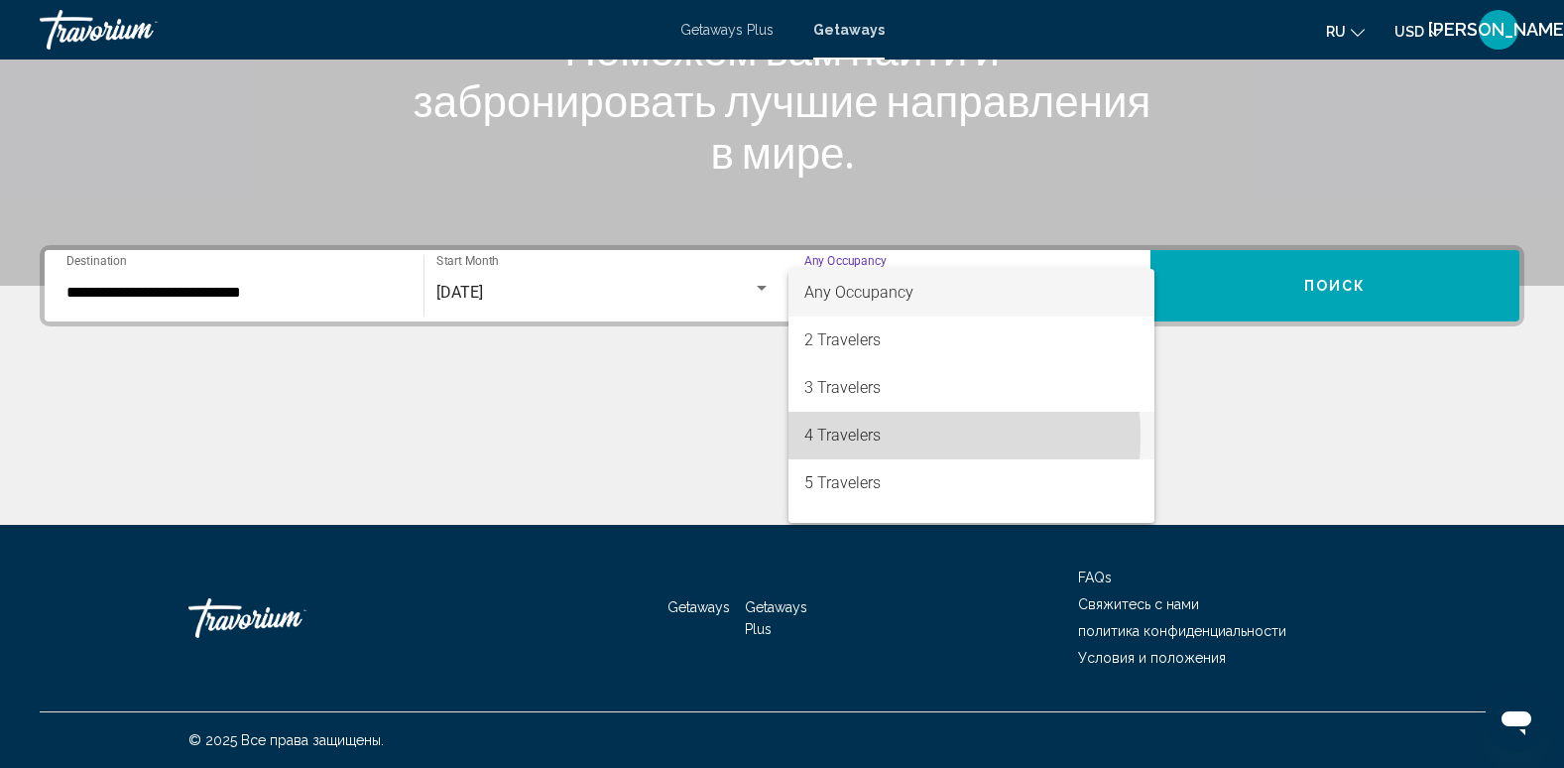
click at [856, 436] on span "4 Travelers" at bounding box center [971, 436] width 335 height 48
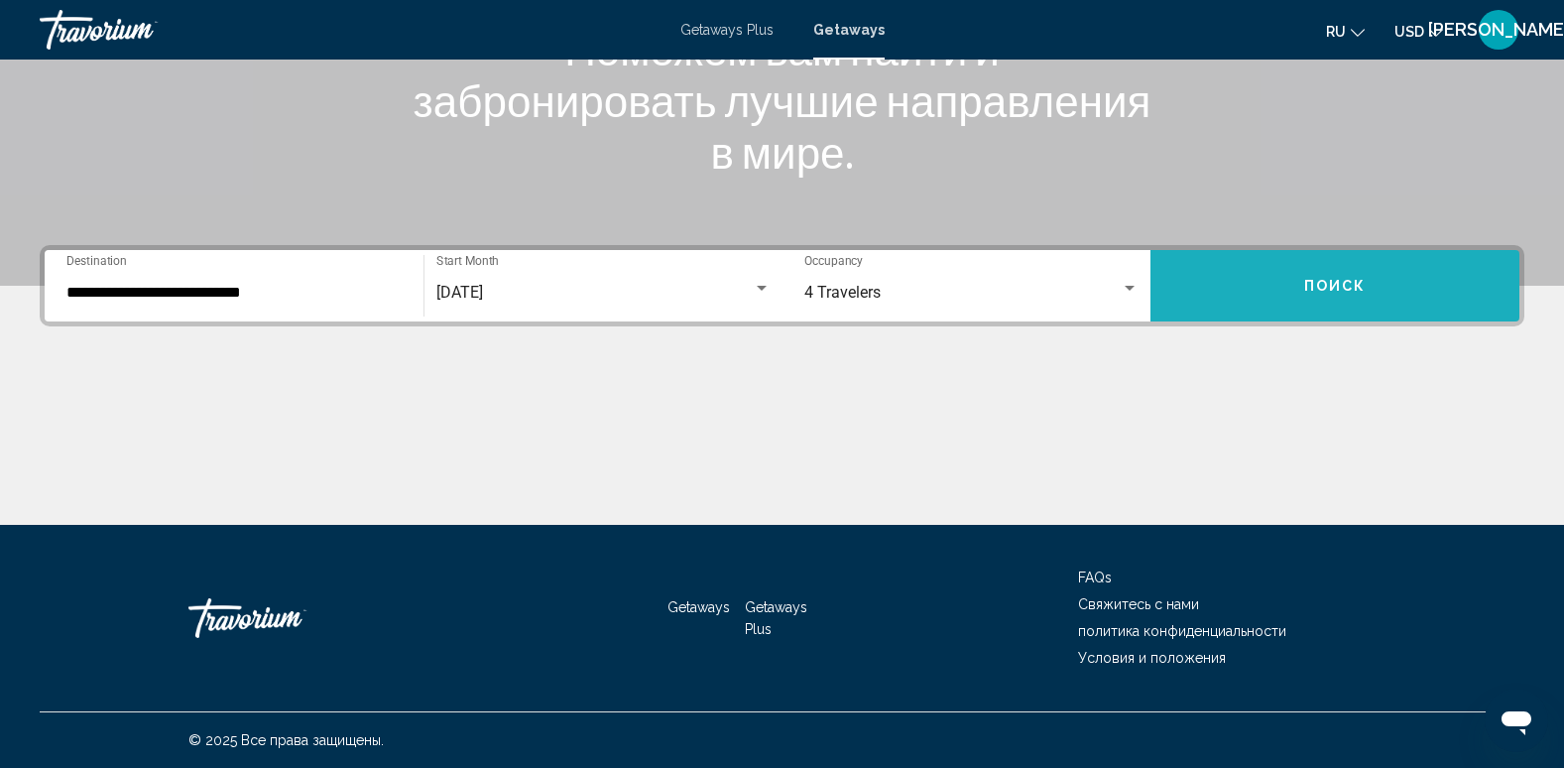
click at [1308, 290] on span "Поиск" at bounding box center [1335, 287] width 62 height 16
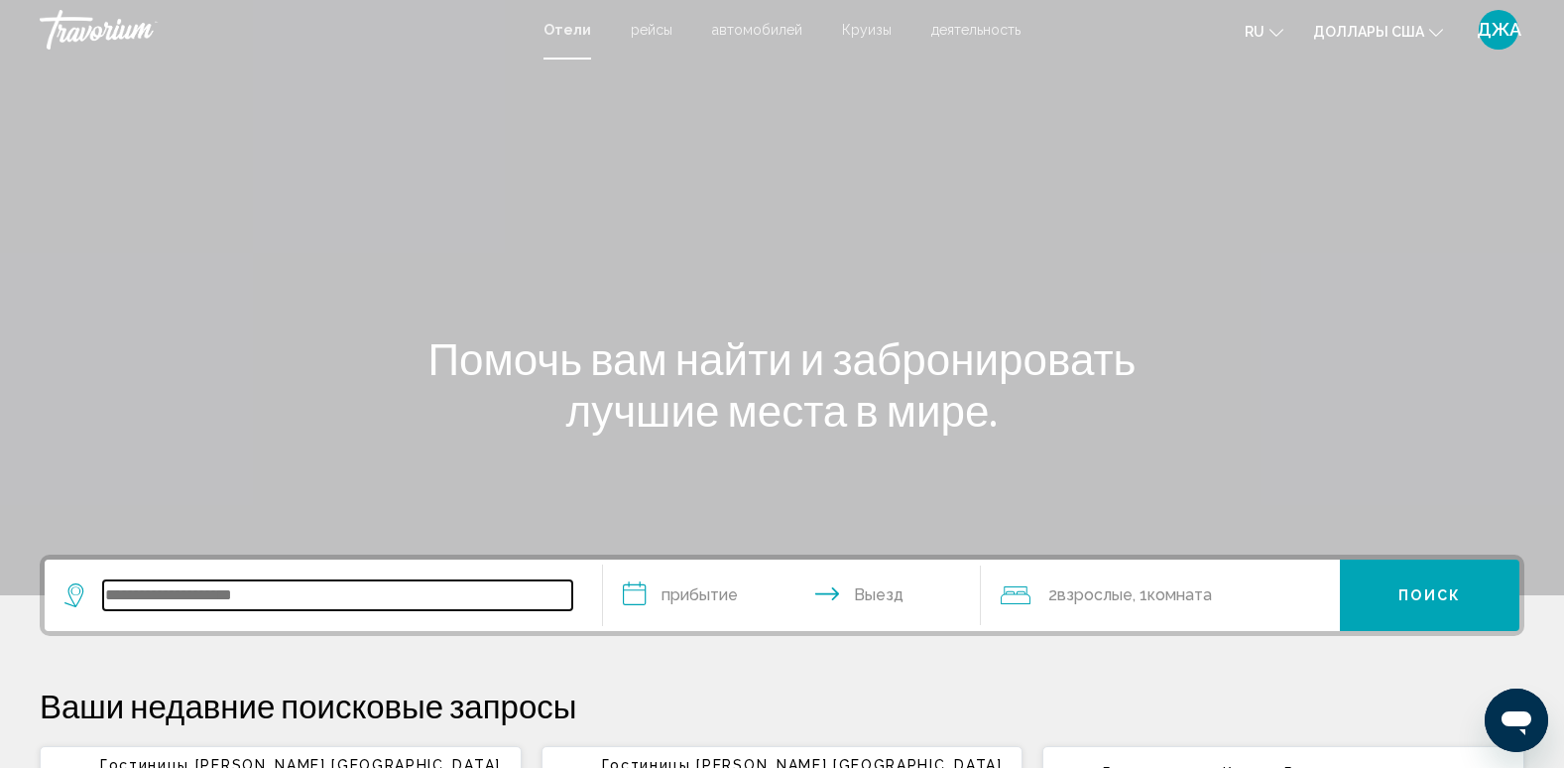
click at [300, 597] on input "Виджет поиска" at bounding box center [337, 595] width 469 height 30
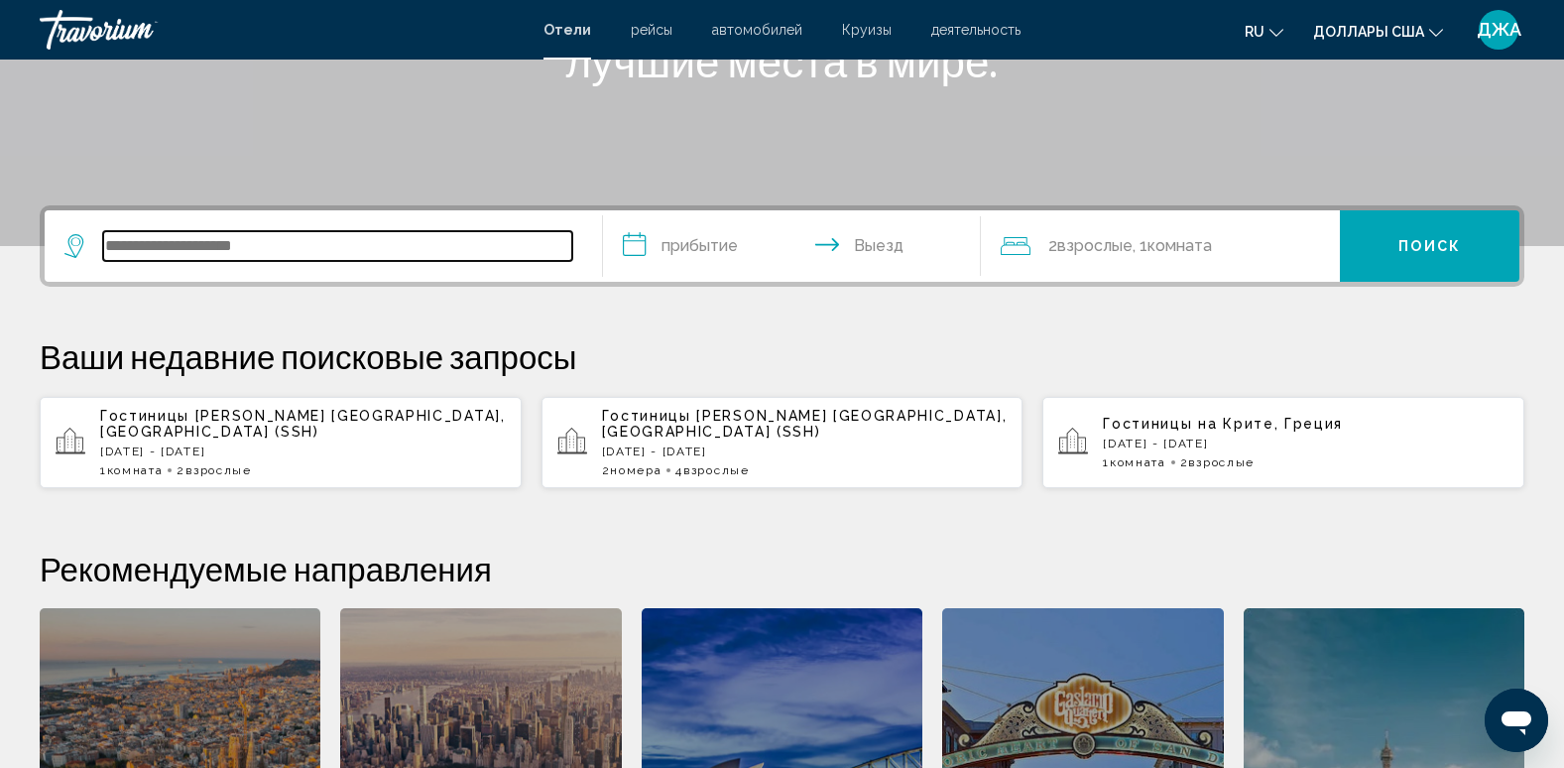
scroll to position [490, 0]
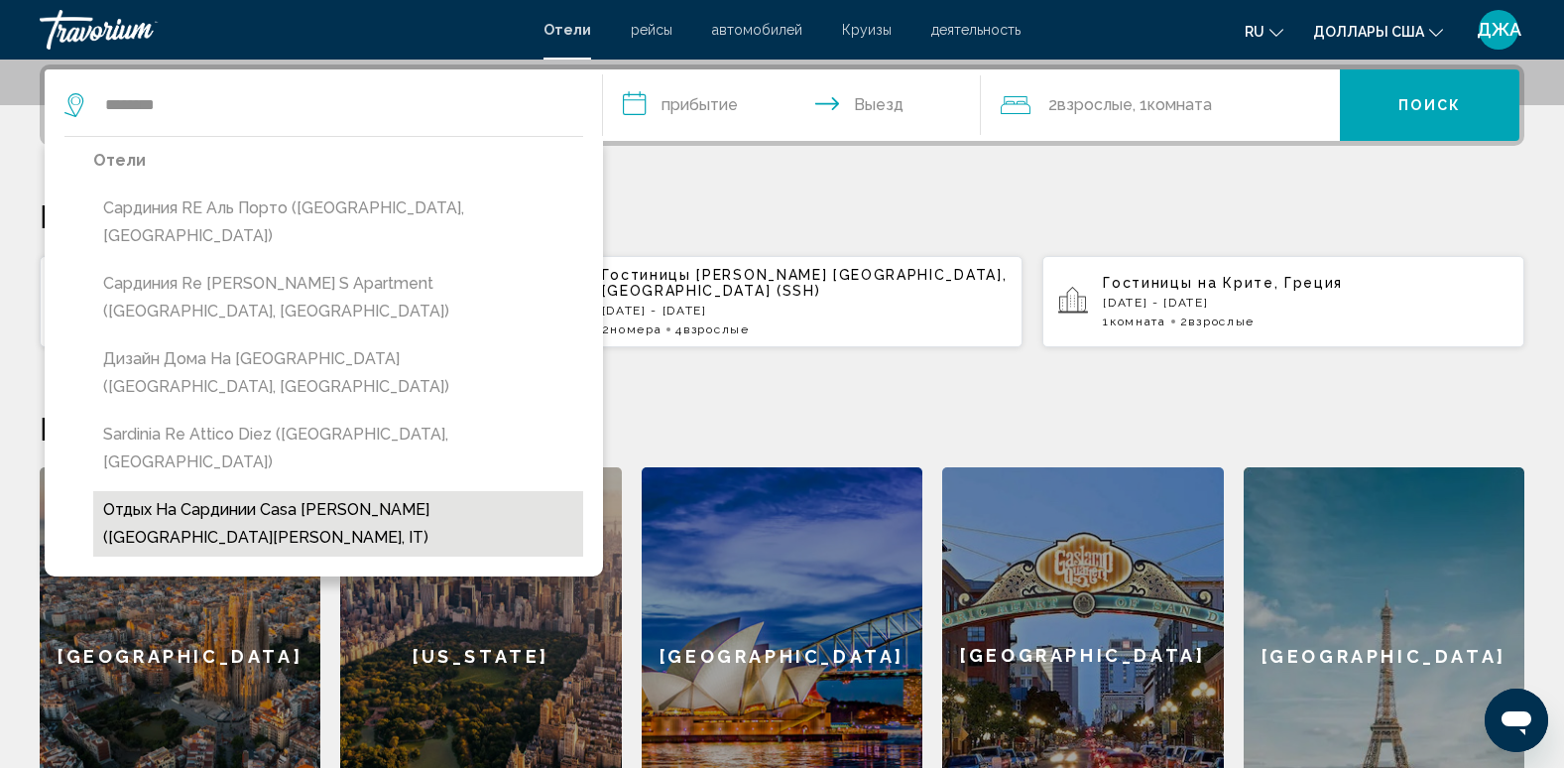
click at [450, 491] on button "Отдых на Сардинии casa [PERSON_NAME] ([GEOGRAPHIC_DATA][PERSON_NAME], IT)" at bounding box center [338, 523] width 490 height 65
type input "**********"
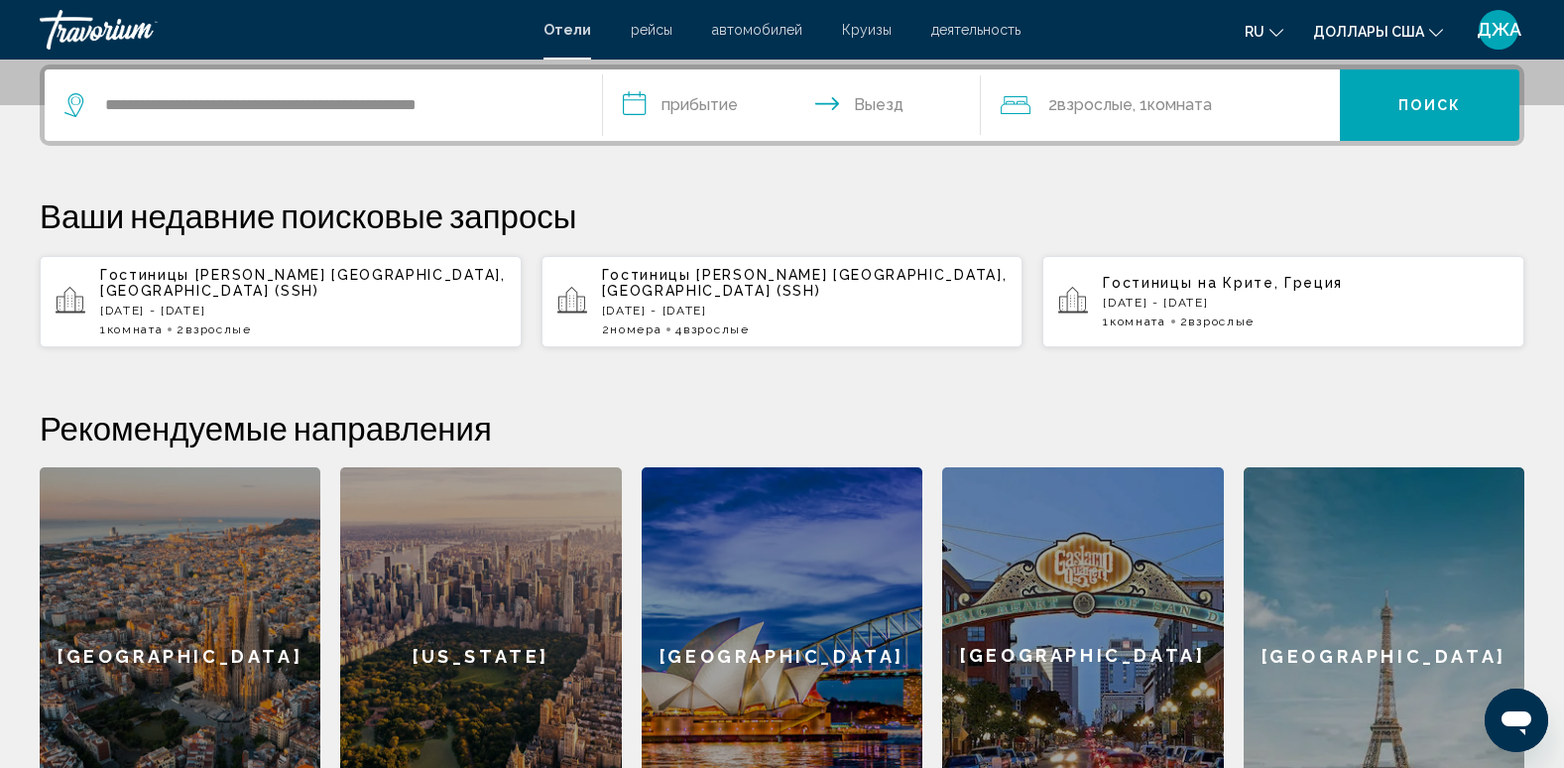
click at [706, 112] on input "**********" at bounding box center [796, 107] width 387 height 77
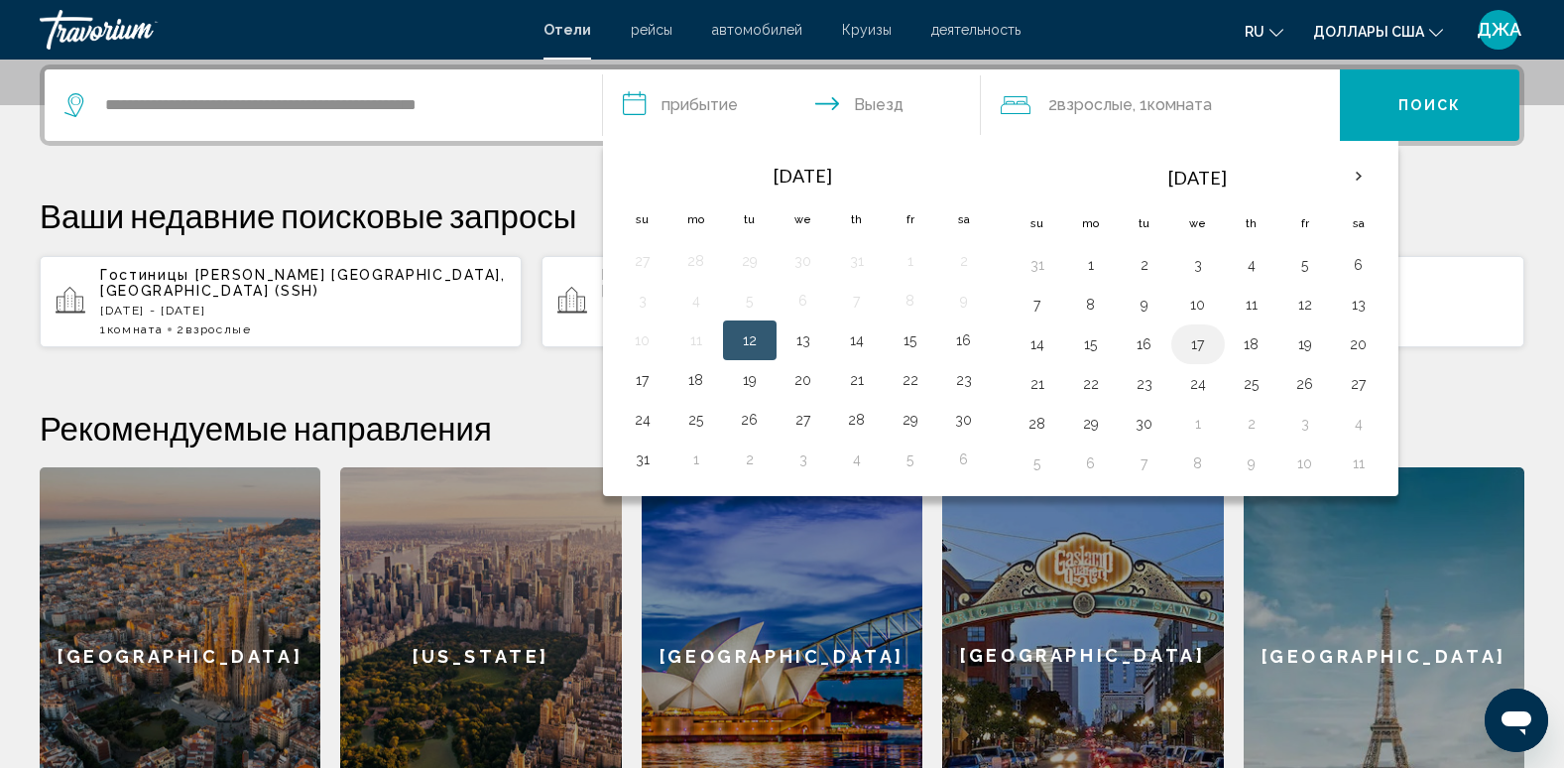
click at [1197, 349] on button "17" at bounding box center [1198, 344] width 32 height 28
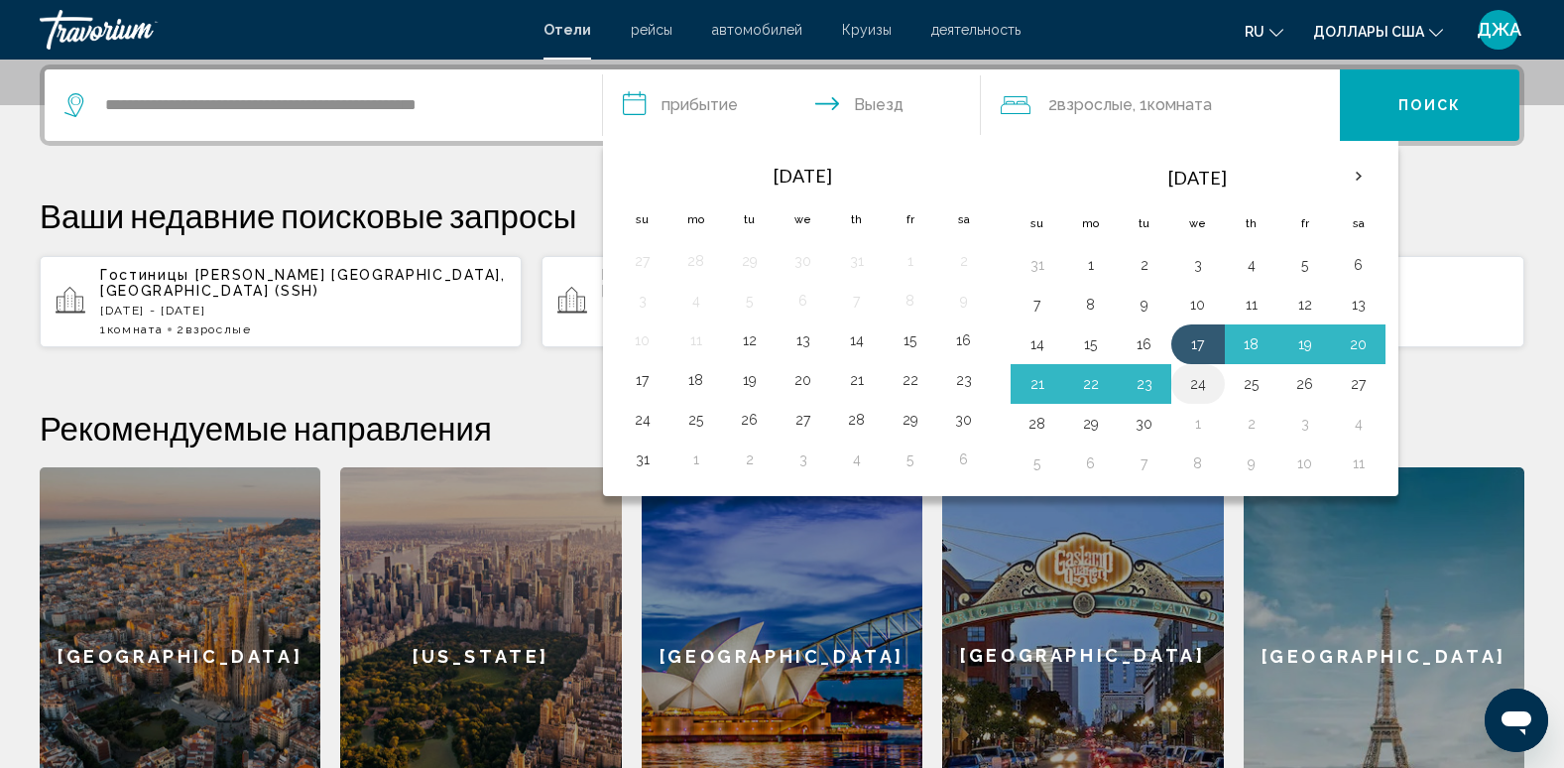
click at [1197, 379] on button "24" at bounding box center [1198, 384] width 32 height 28
type input "**********"
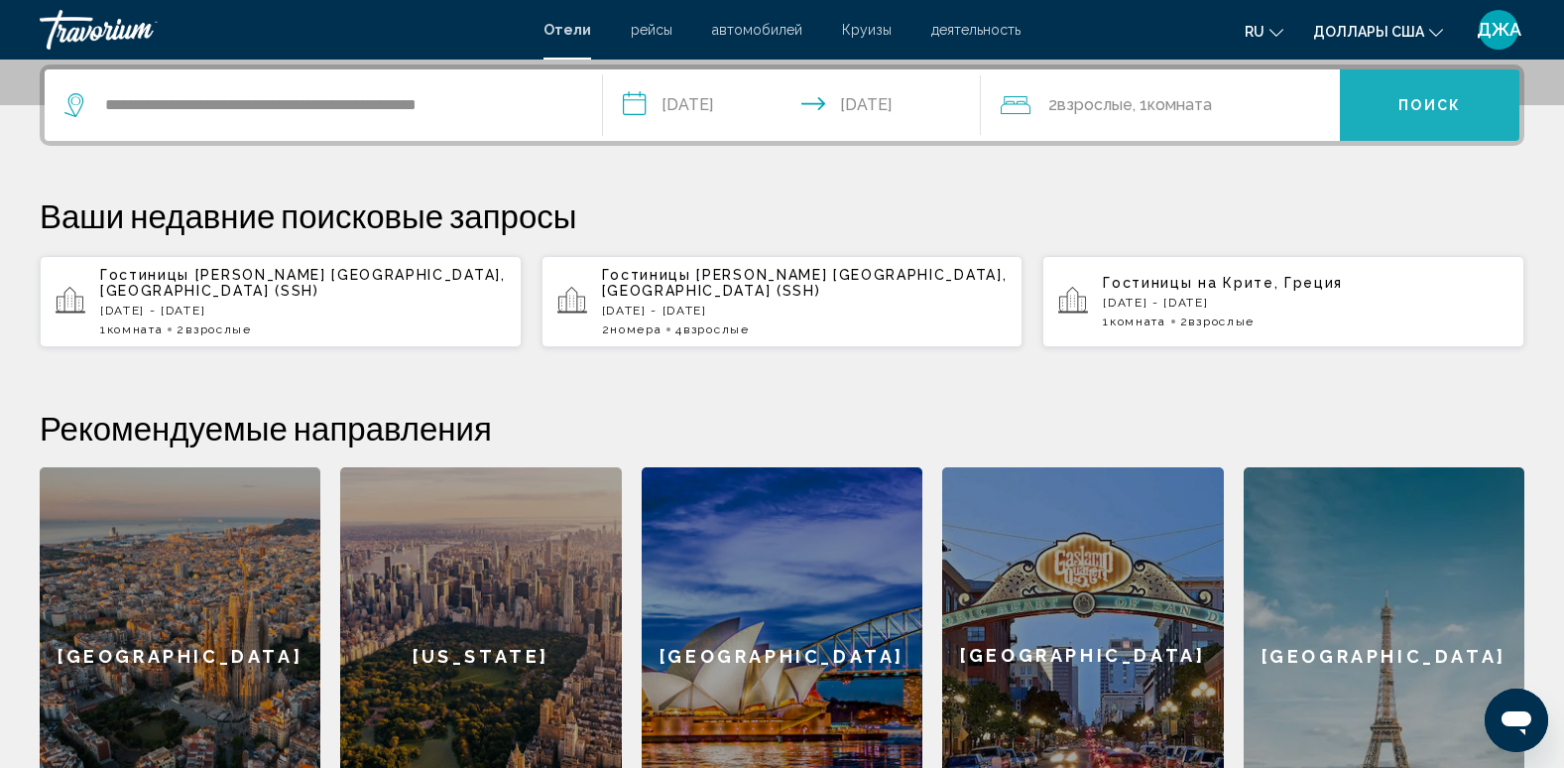
click at [1423, 103] on span "Поиск" at bounding box center [1429, 106] width 62 height 16
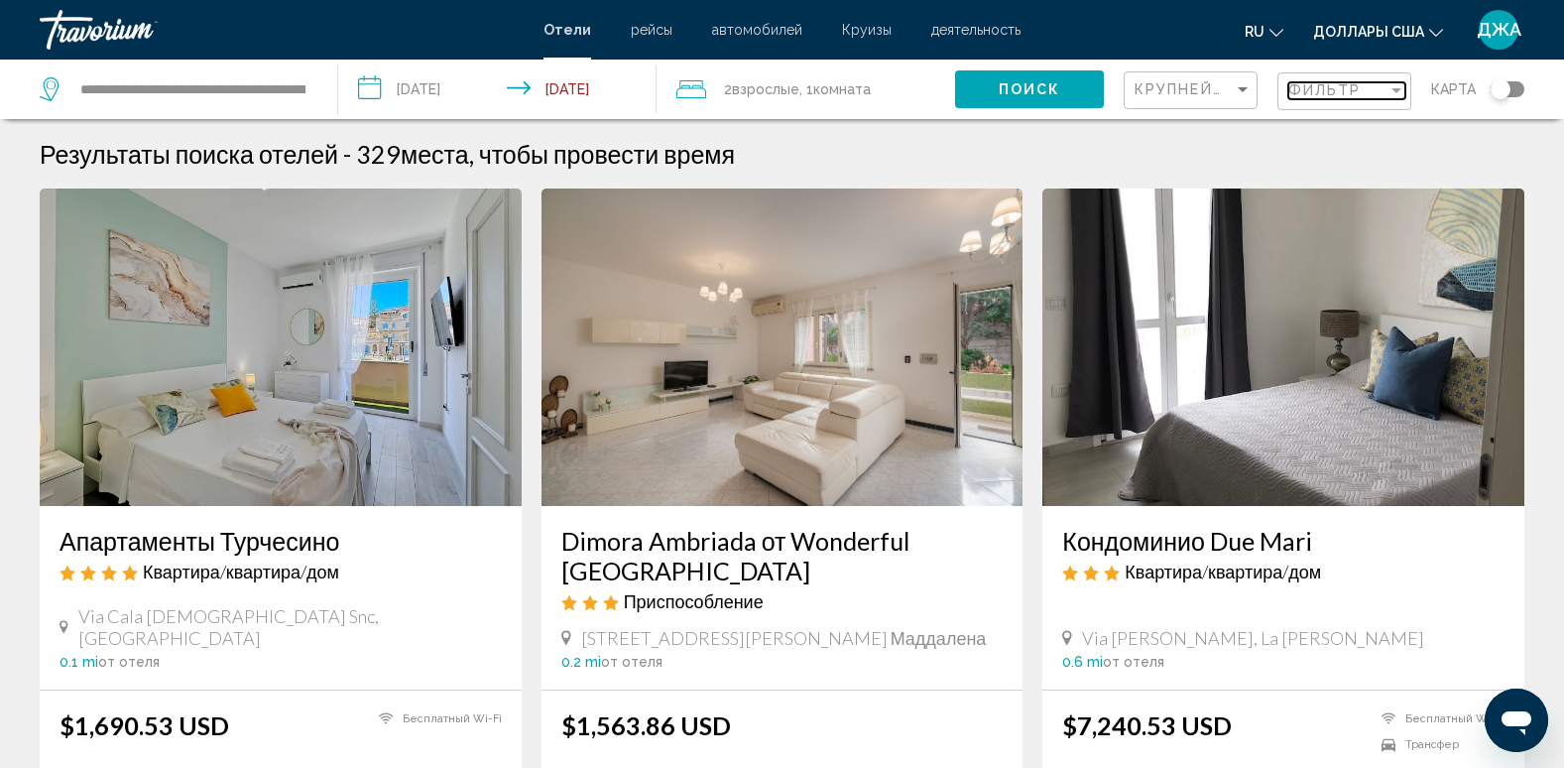
click at [1299, 89] on span "Фильтр" at bounding box center [1324, 90] width 73 height 16
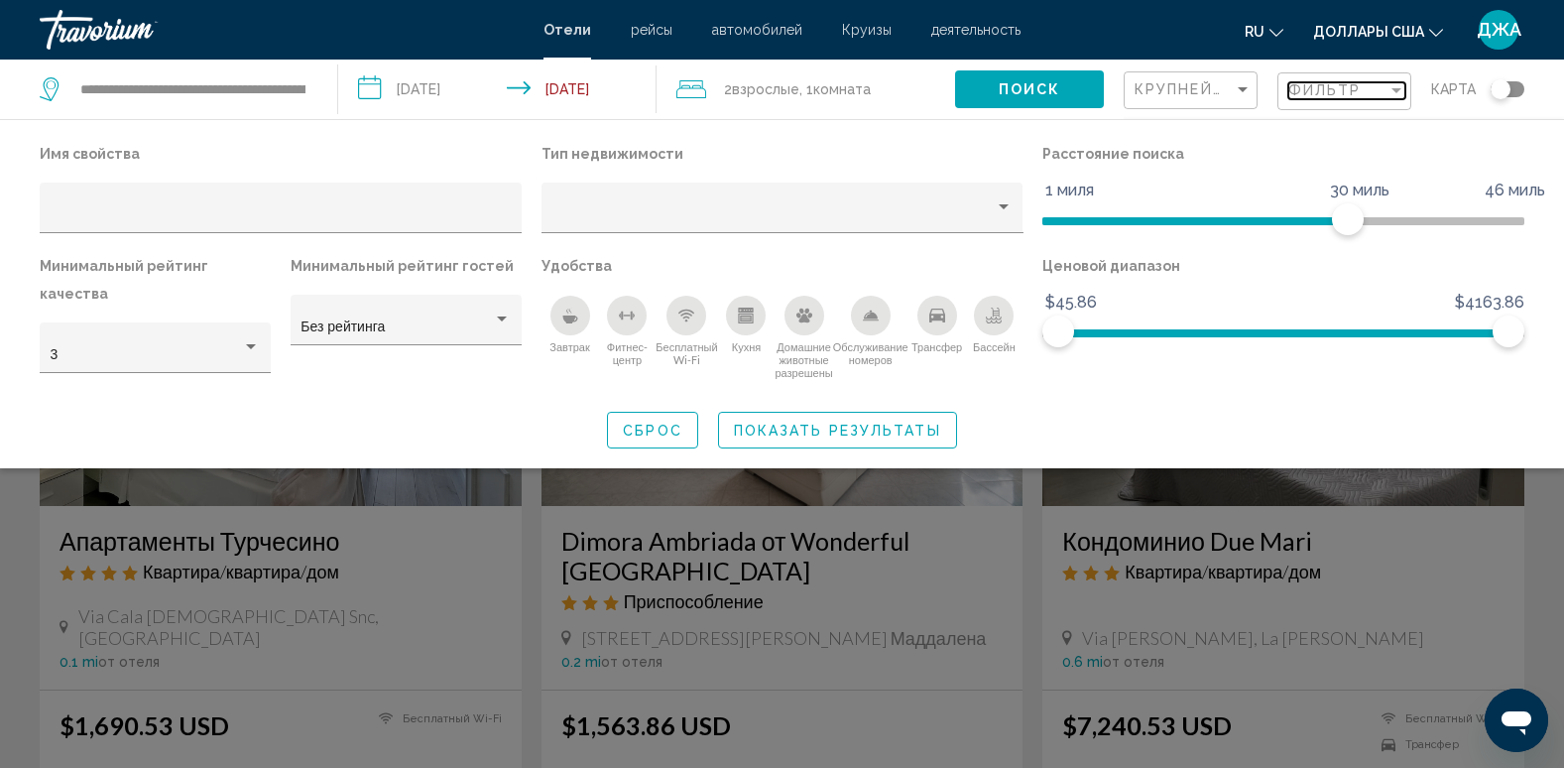
click at [1308, 91] on span "Фильтр" at bounding box center [1324, 90] width 73 height 16
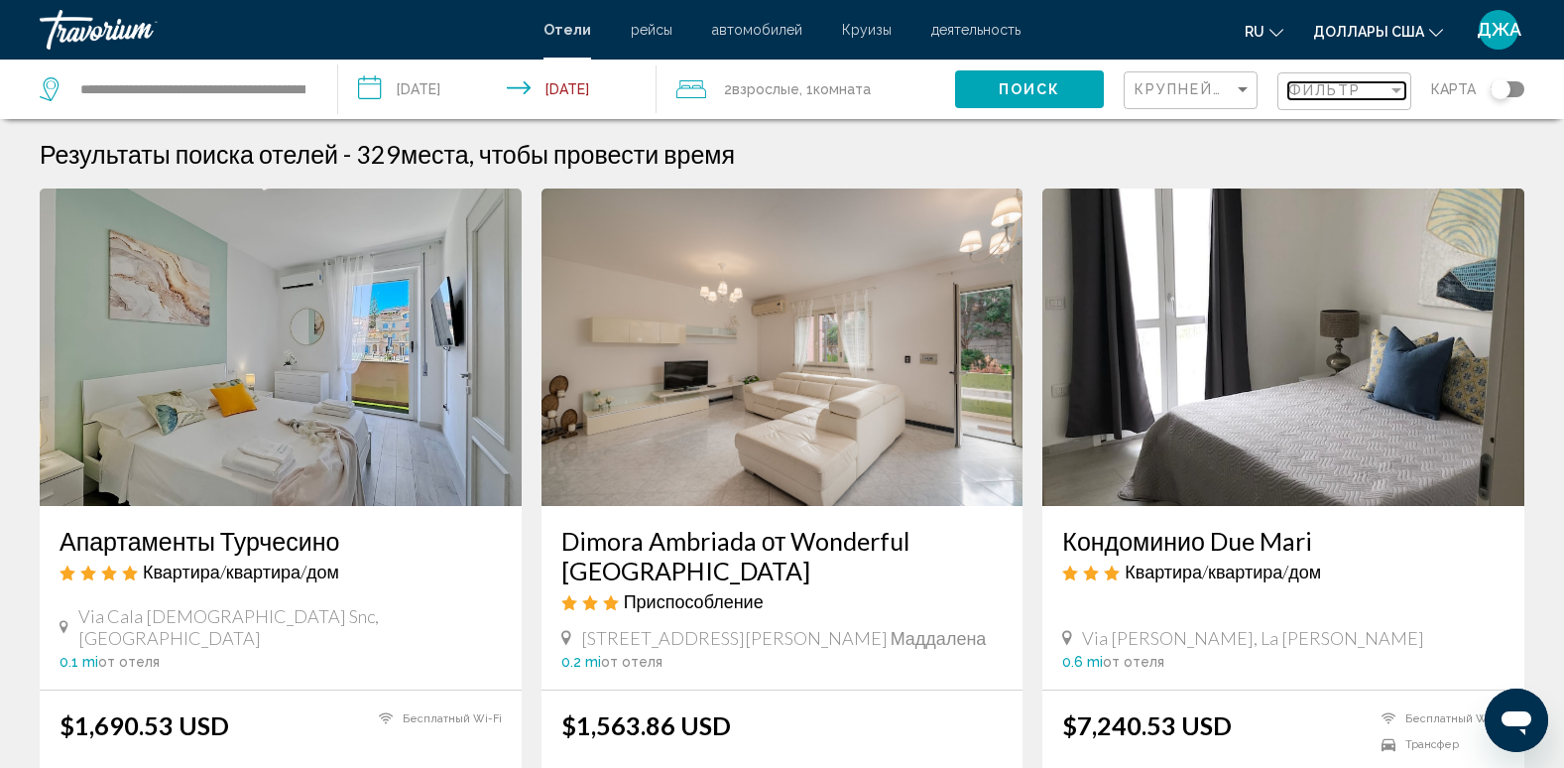
click at [1308, 91] on span "Фильтр" at bounding box center [1324, 90] width 73 height 16
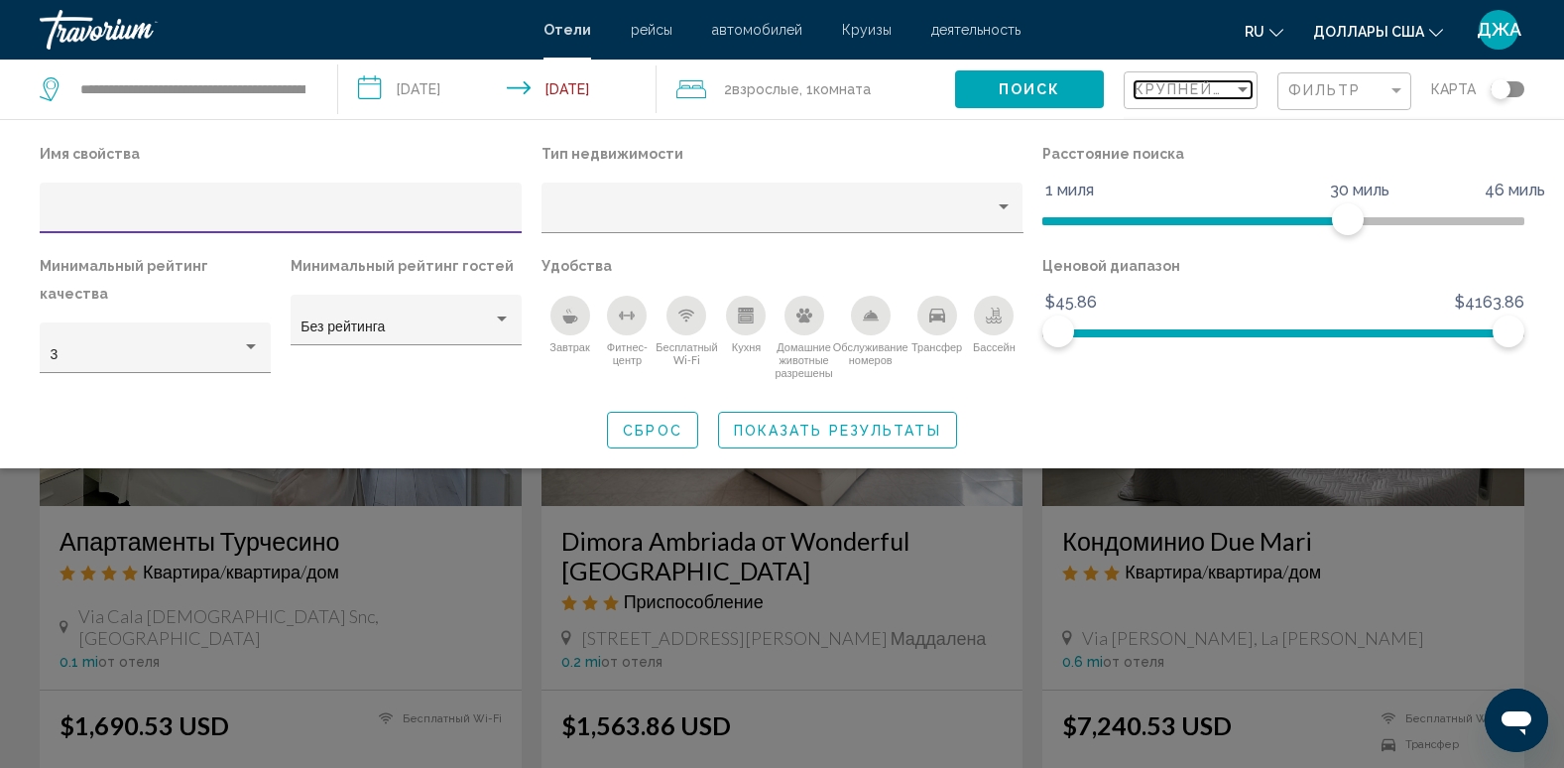
click at [1189, 88] on span "Крупнейшие сбережения" at bounding box center [1253, 89] width 237 height 16
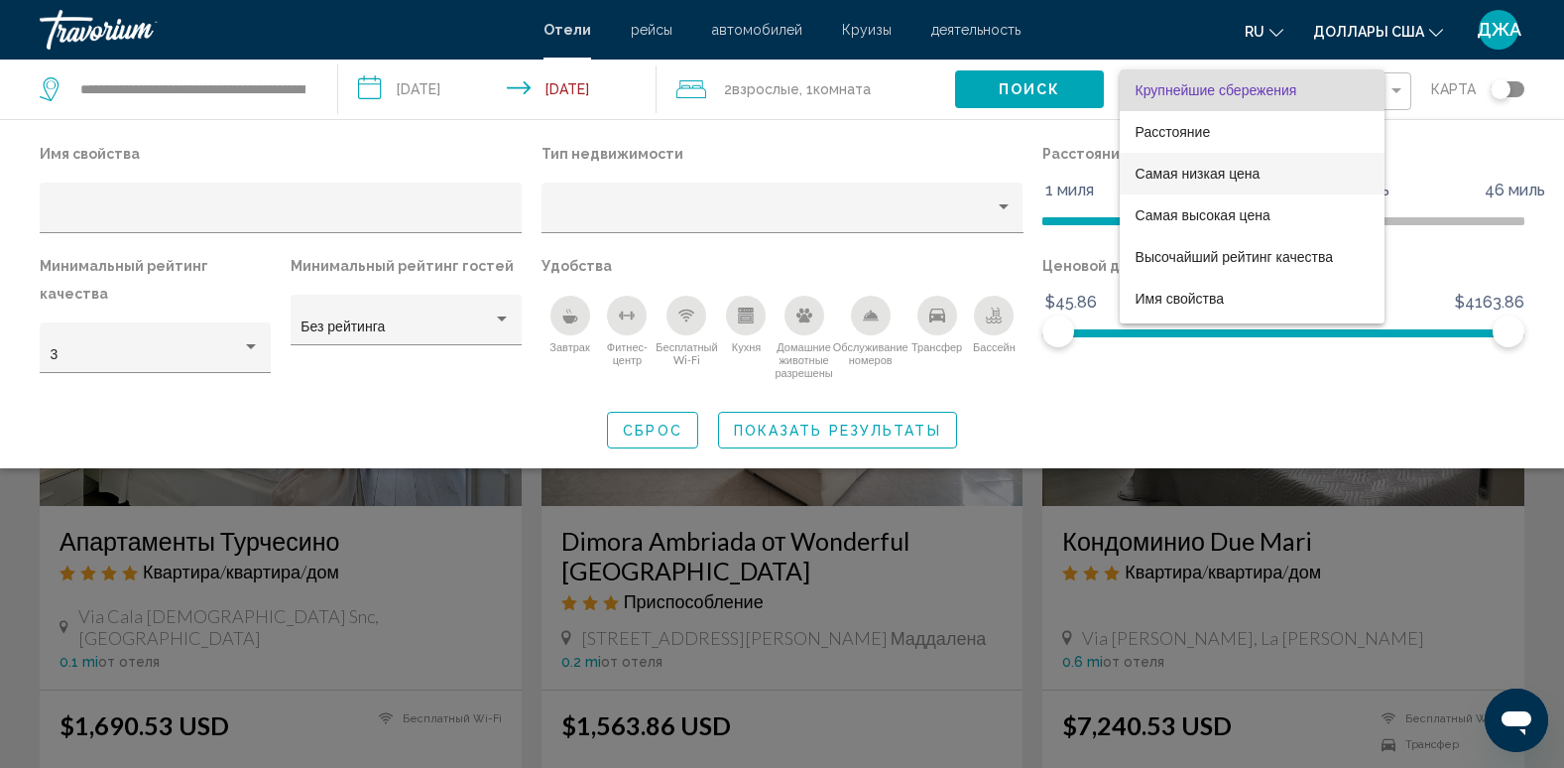
click at [1199, 174] on span "Самая низкая цена" at bounding box center [1198, 174] width 125 height 16
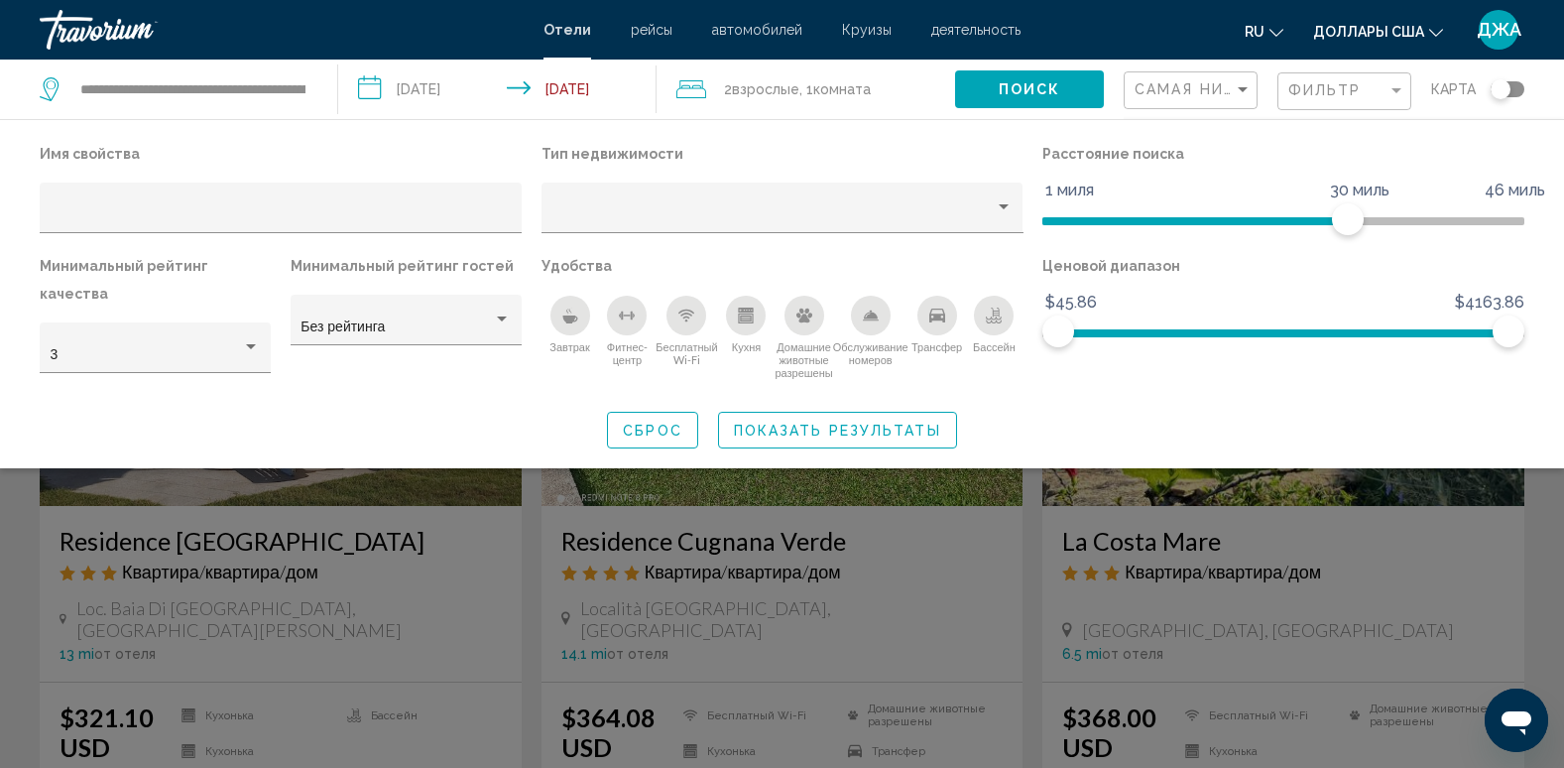
click at [1383, 421] on div "Сброс Показать результаты" at bounding box center [782, 430] width 1485 height 37
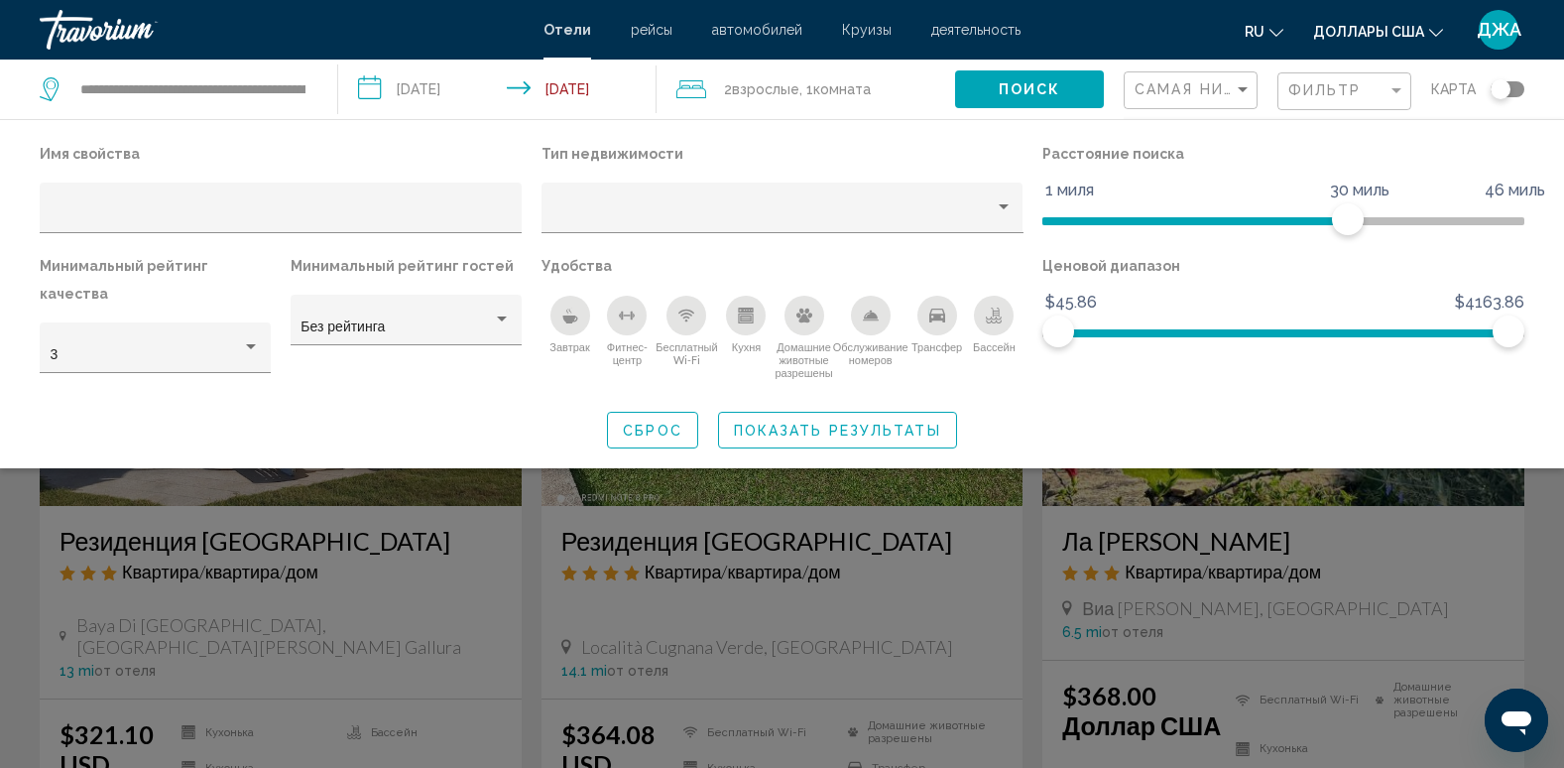
click at [1421, 391] on div "Имя свойства Тип недвижимости Расстояние поиска 1 миля 46 миль 30 миль Минималь…" at bounding box center [782, 294] width 1564 height 308
click at [1077, 88] on button "Поиск" at bounding box center [1029, 88] width 149 height 37
click at [867, 412] on button "Показать результаты" at bounding box center [837, 430] width 239 height 37
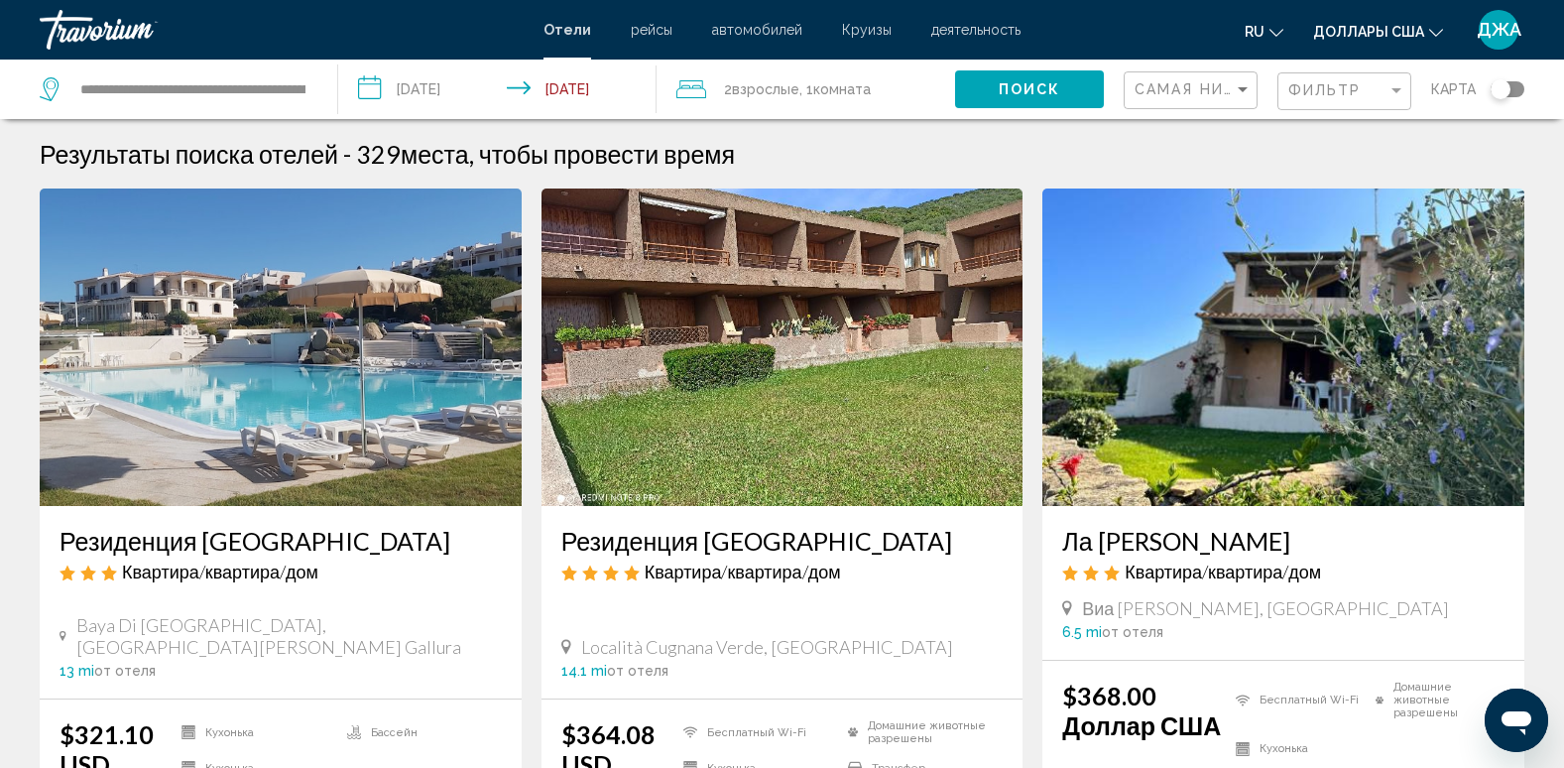
click at [245, 358] on img "Основное содержание" at bounding box center [281, 346] width 482 height 317
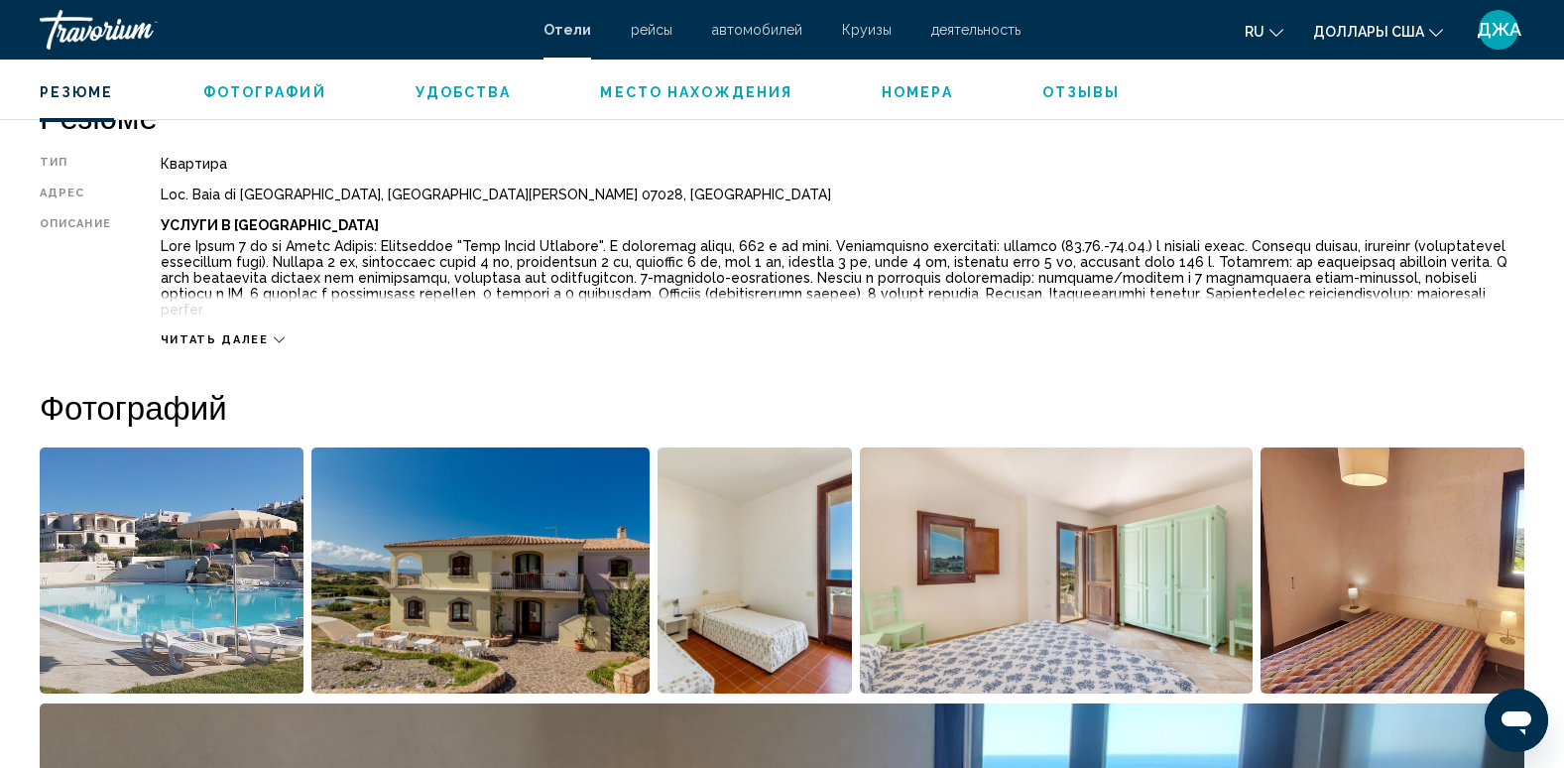
scroll to position [674, 0]
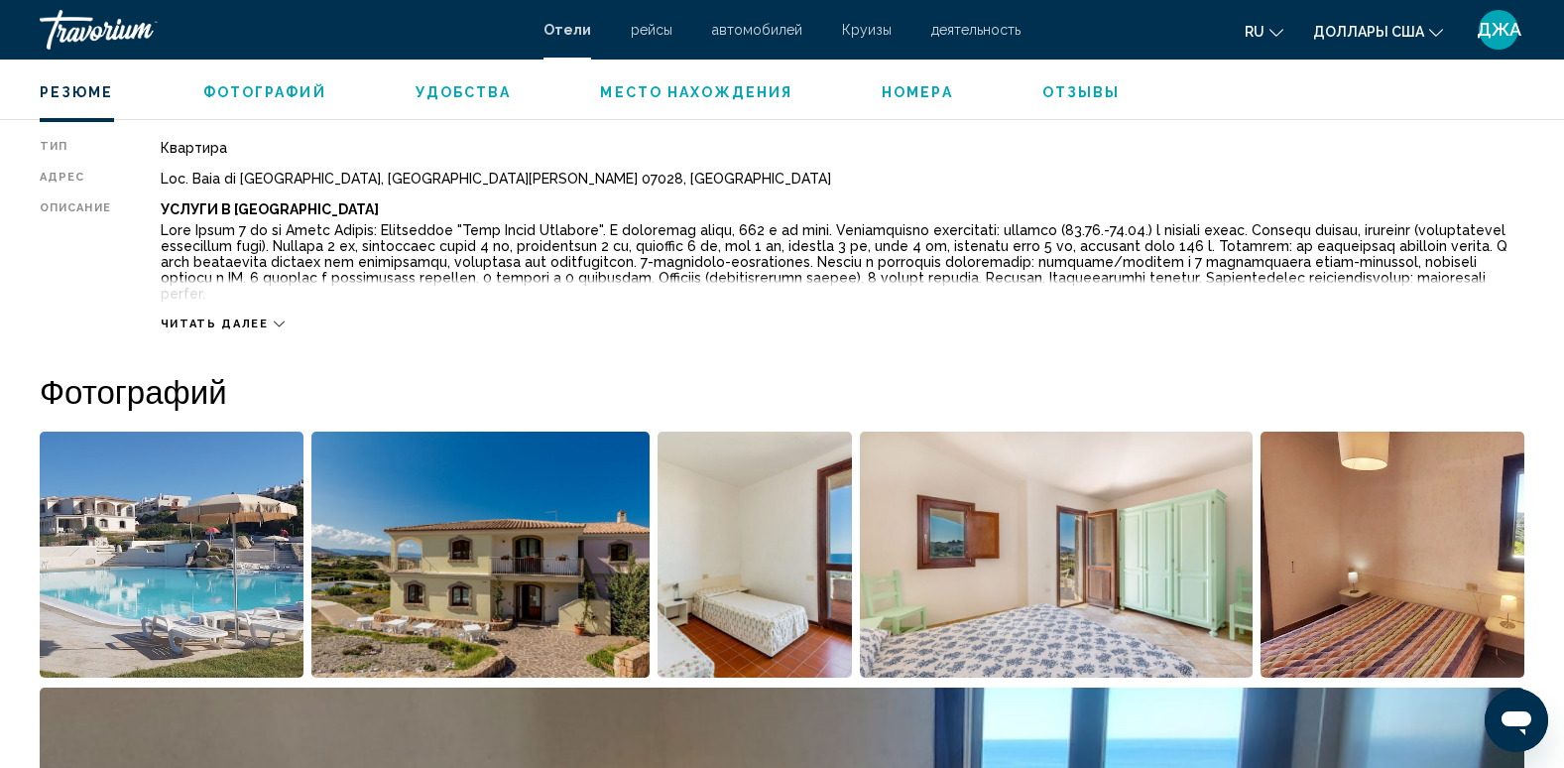
click at [222, 322] on span "Читать далее" at bounding box center [215, 323] width 108 height 13
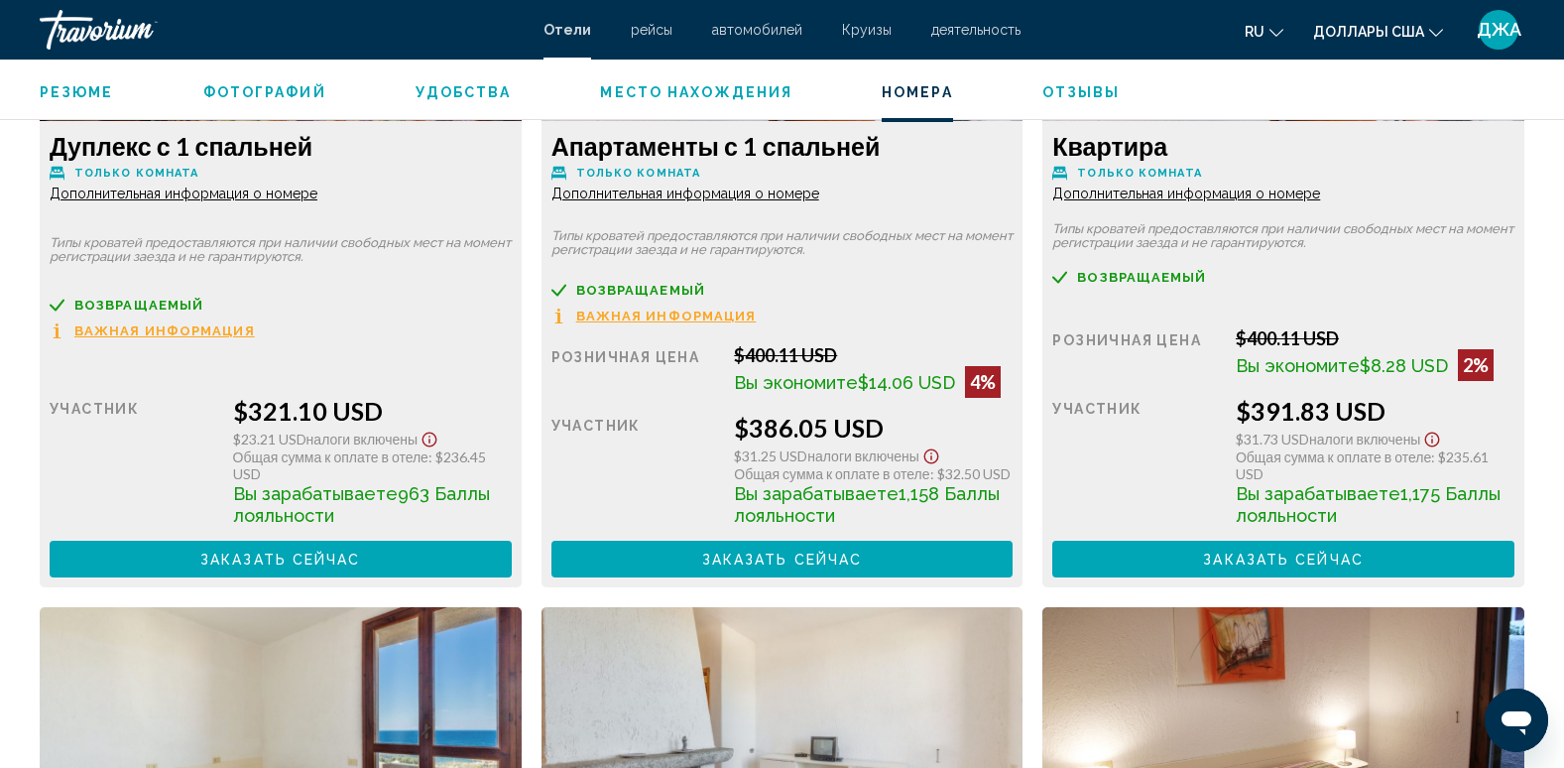
scroll to position [2896, 0]
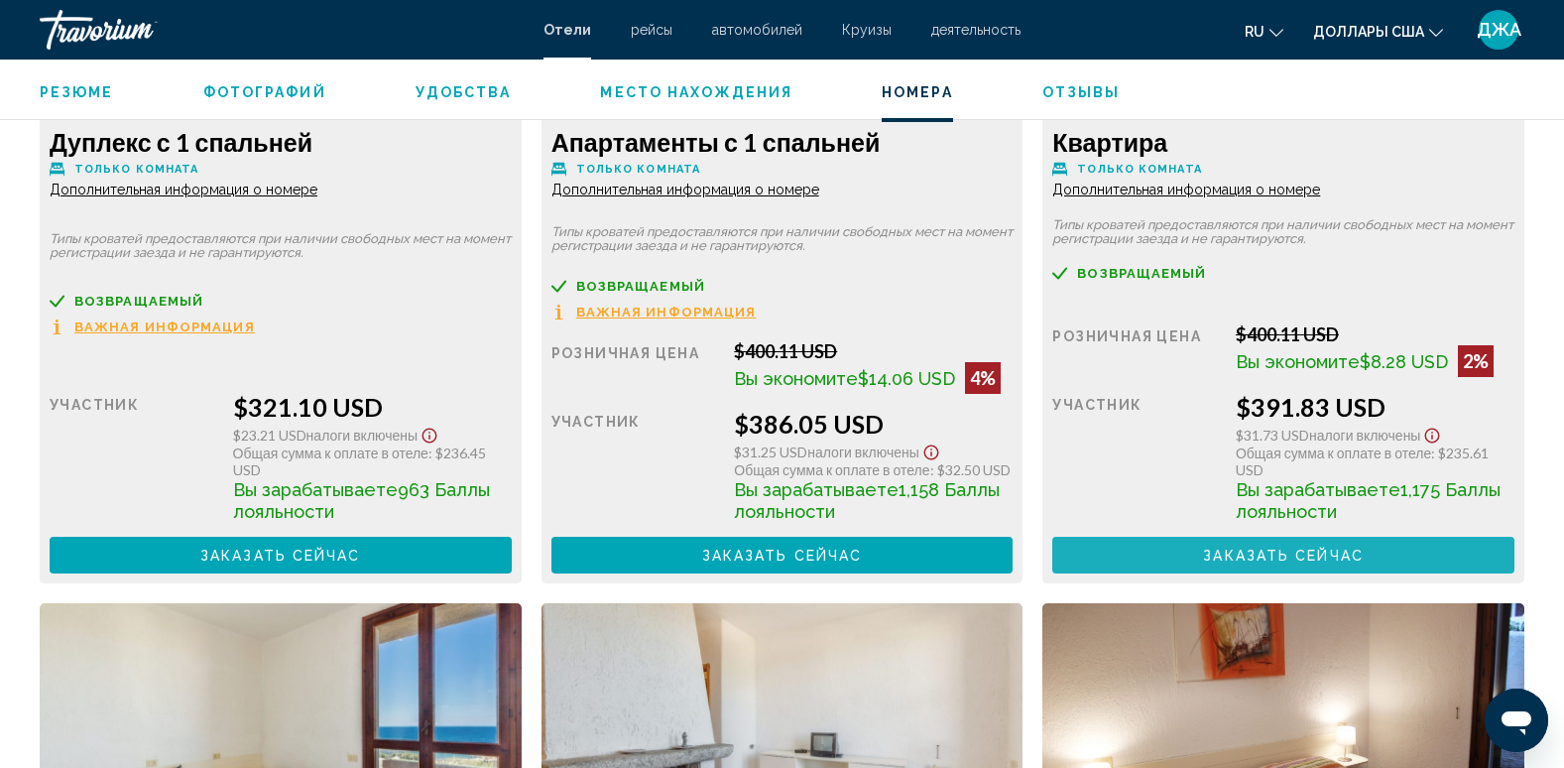
click at [1259, 554] on span "Заказать сейчас" at bounding box center [1283, 555] width 161 height 16
